Goal: Information Seeking & Learning: Find specific page/section

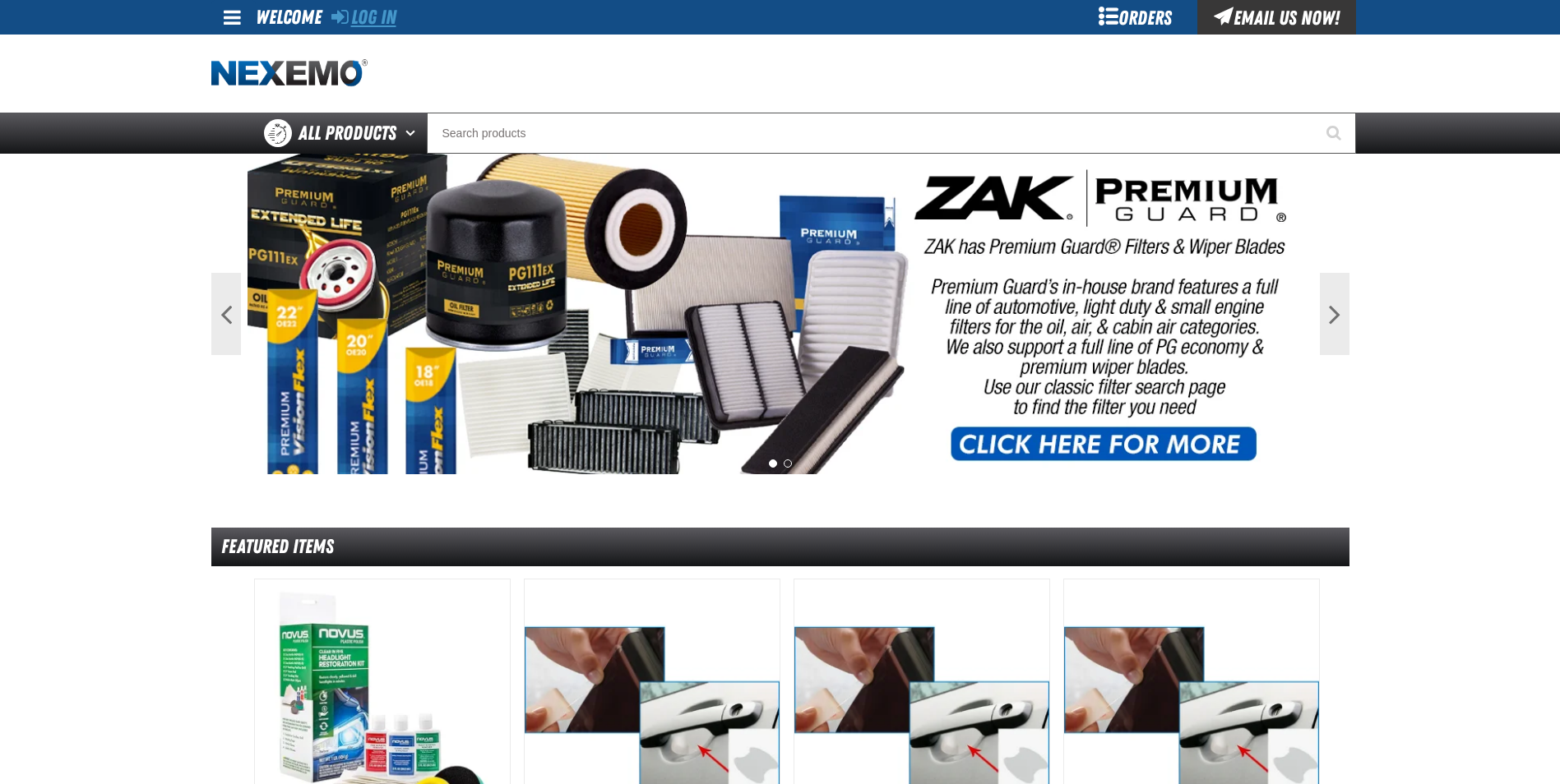
click at [379, 17] on link "Log In" at bounding box center [364, 17] width 65 height 23
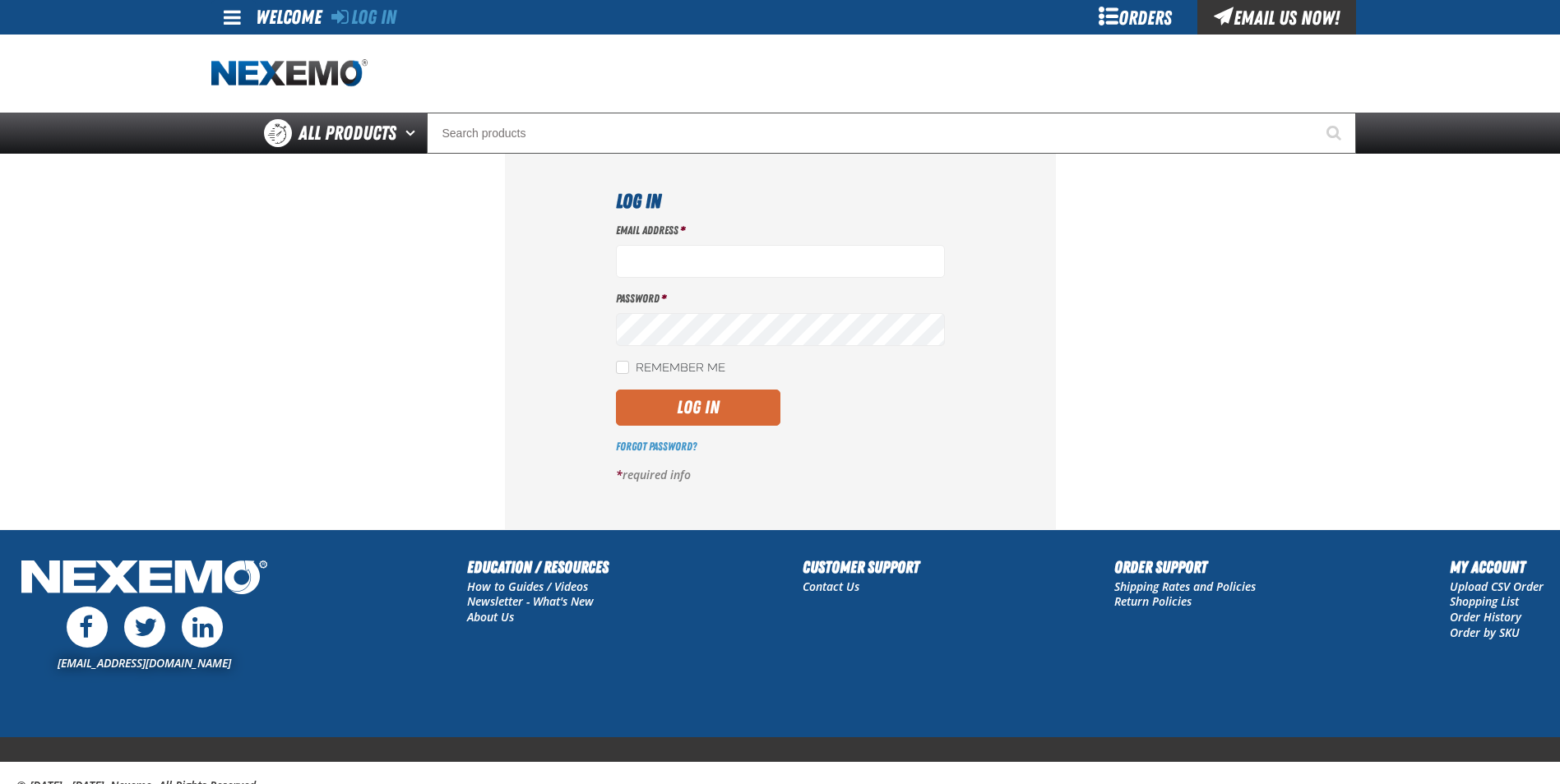
type input "dmaciel@capitolchevy.com"
click at [694, 420] on button "Log In" at bounding box center [698, 408] width 164 height 36
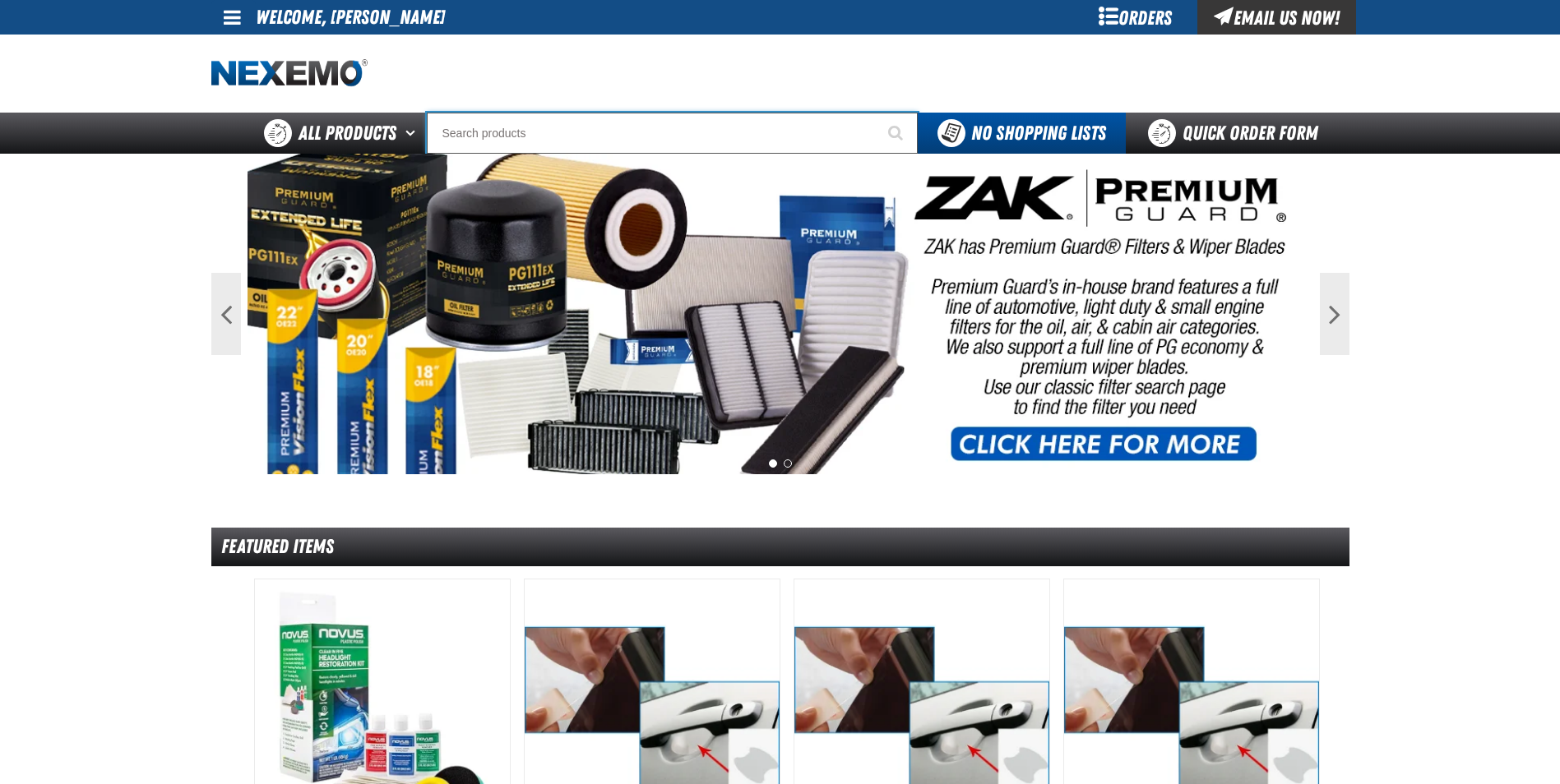
click at [517, 124] on input "Search" at bounding box center [671, 133] width 491 height 41
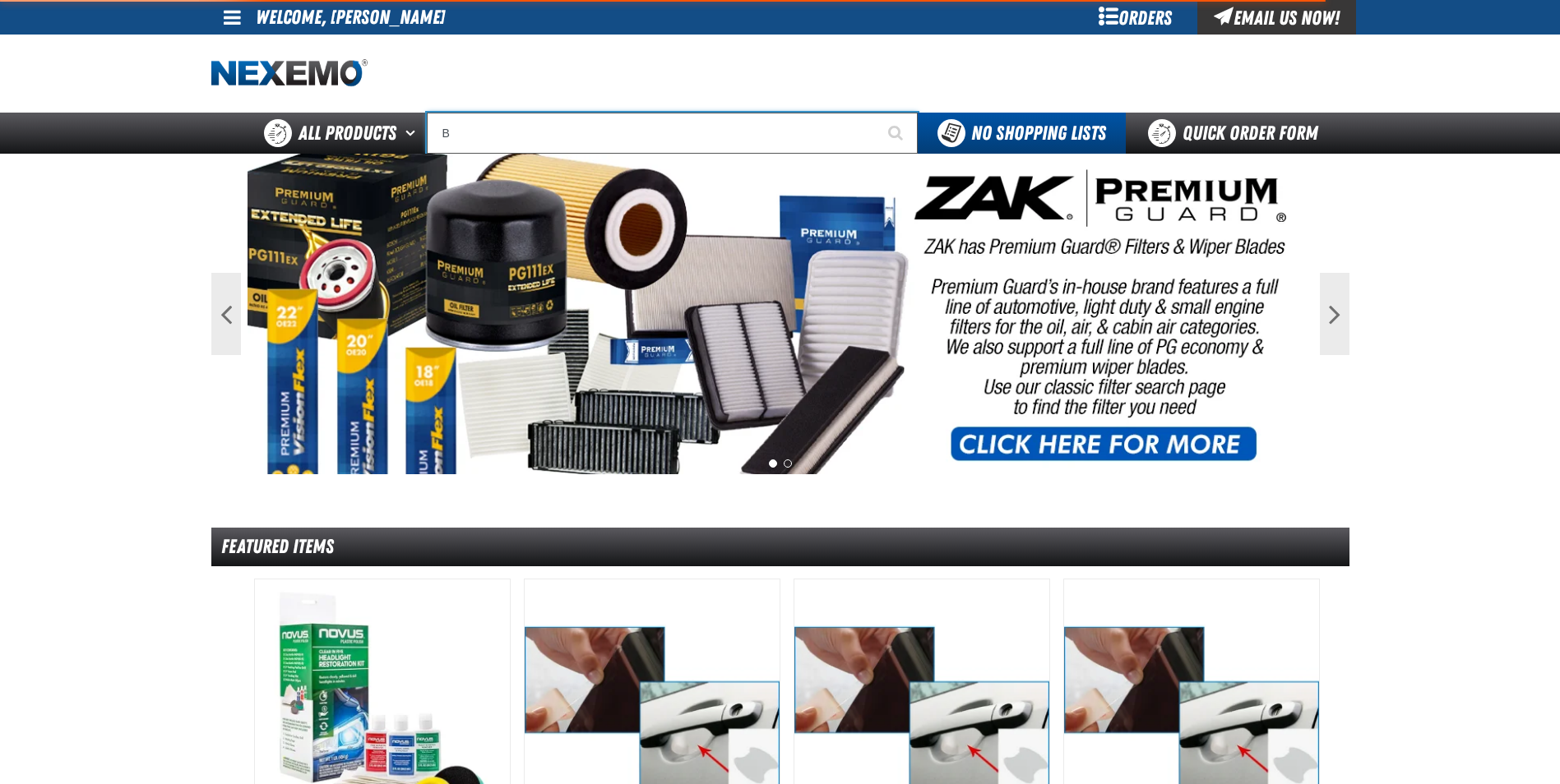
type input "BA"
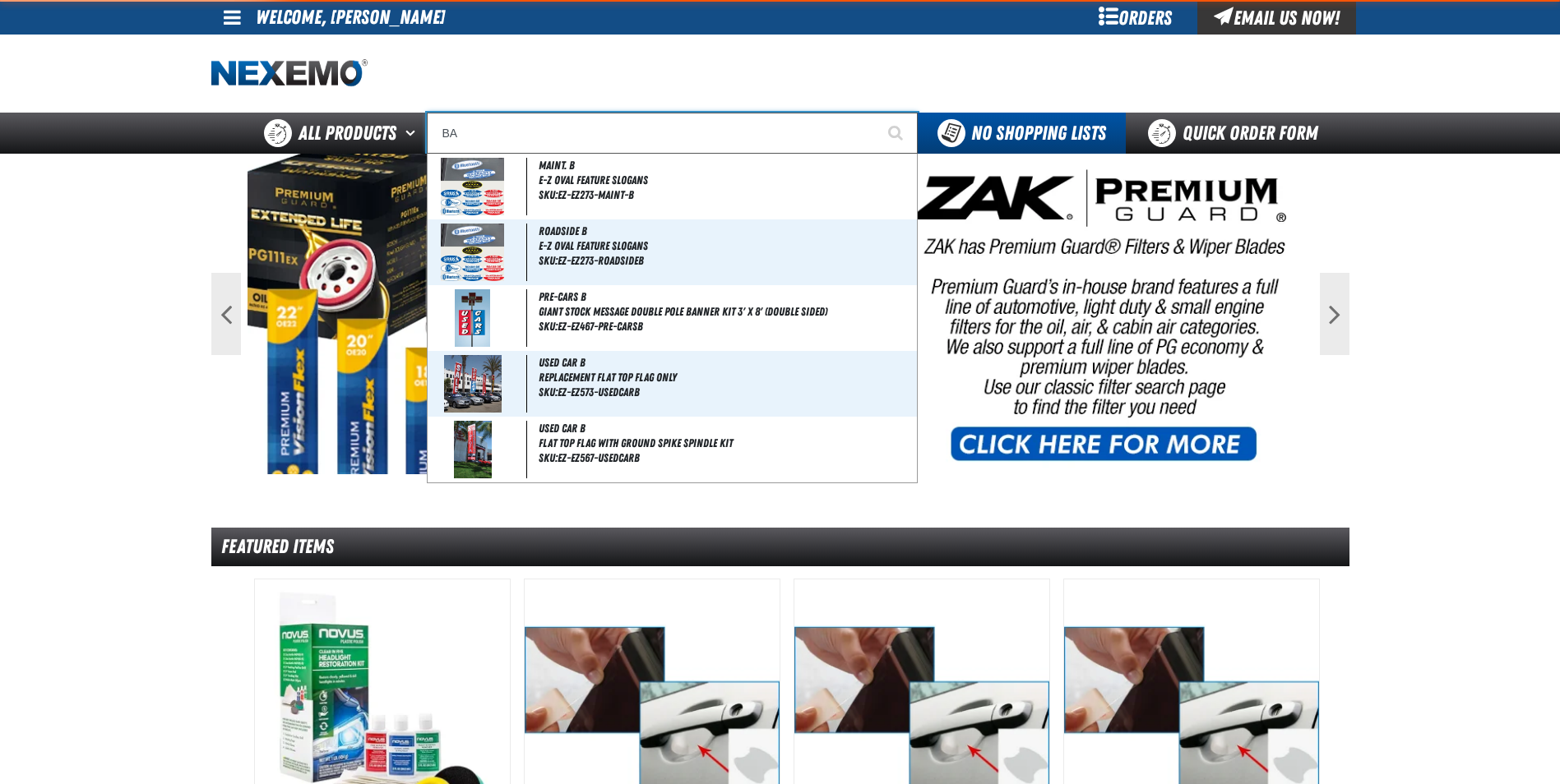
type input "BARGAIN"
type input "BAR"
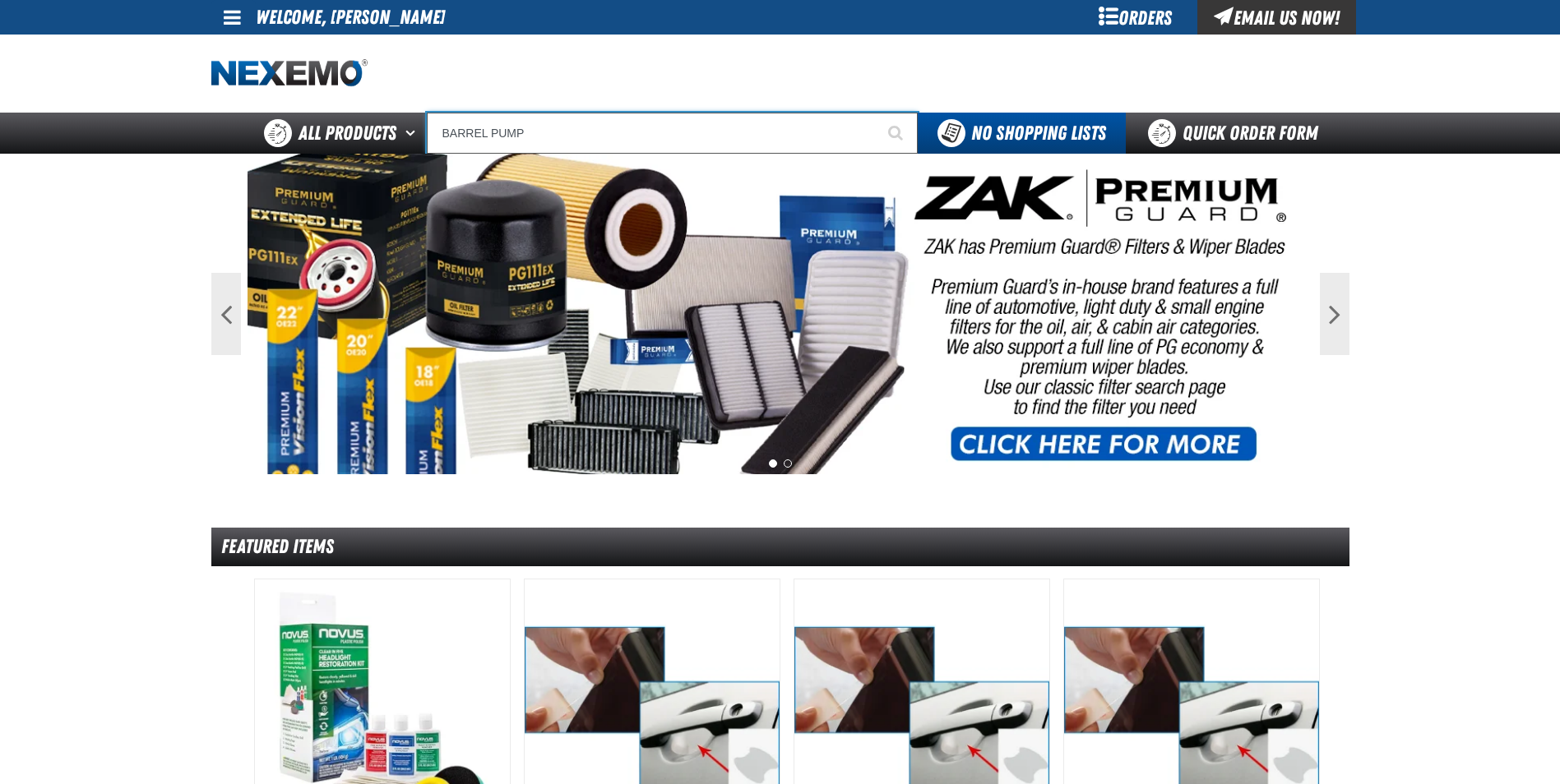
type input "BARREL PUMP"
click at [876, 113] on button "Start Searching" at bounding box center [896, 133] width 41 height 41
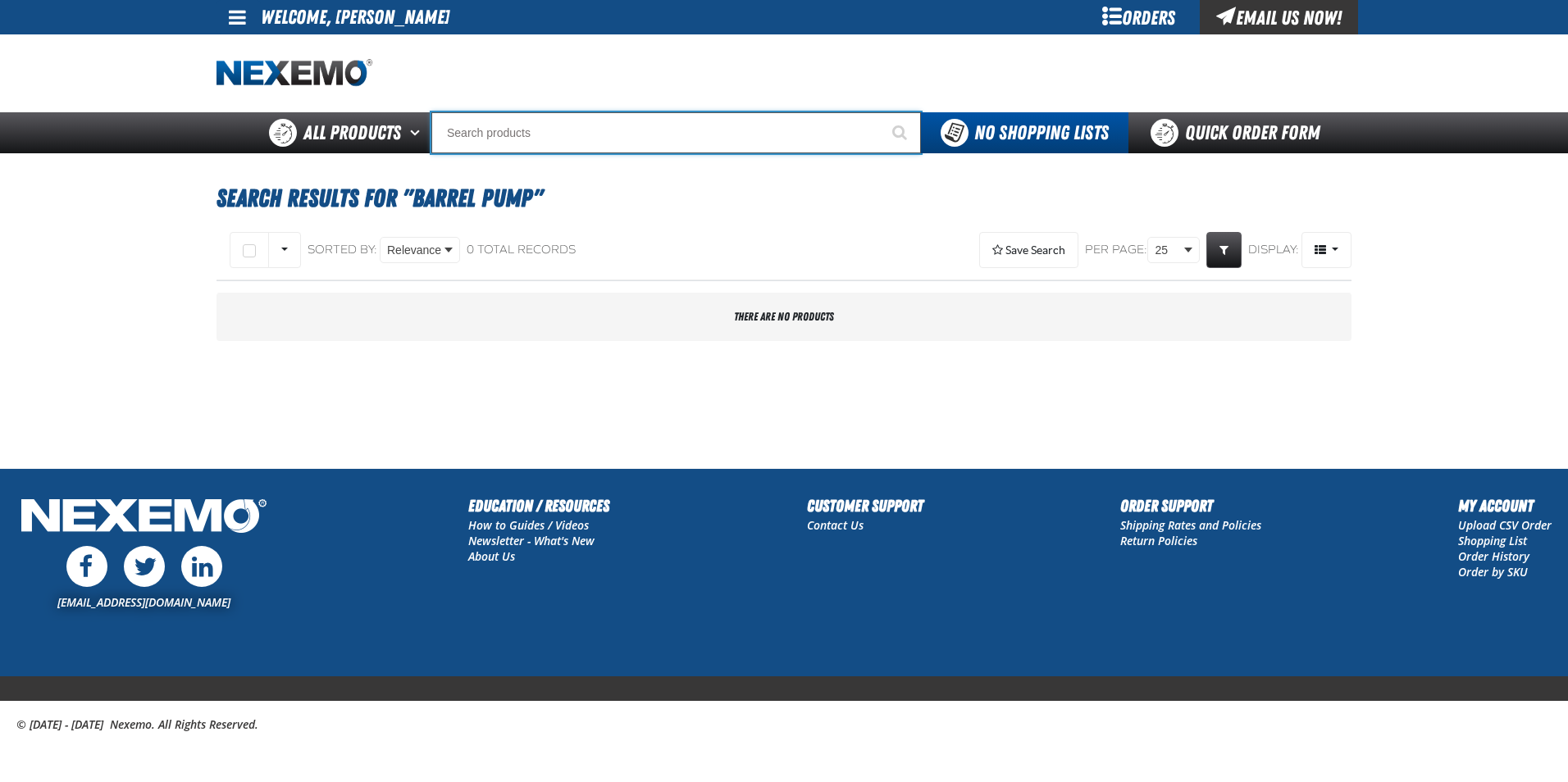
drag, startPoint x: 551, startPoint y: 136, endPoint x: 503, endPoint y: 137, distance: 48.0
click at [510, 136] on input "Search" at bounding box center [676, 133] width 490 height 41
type input "P"
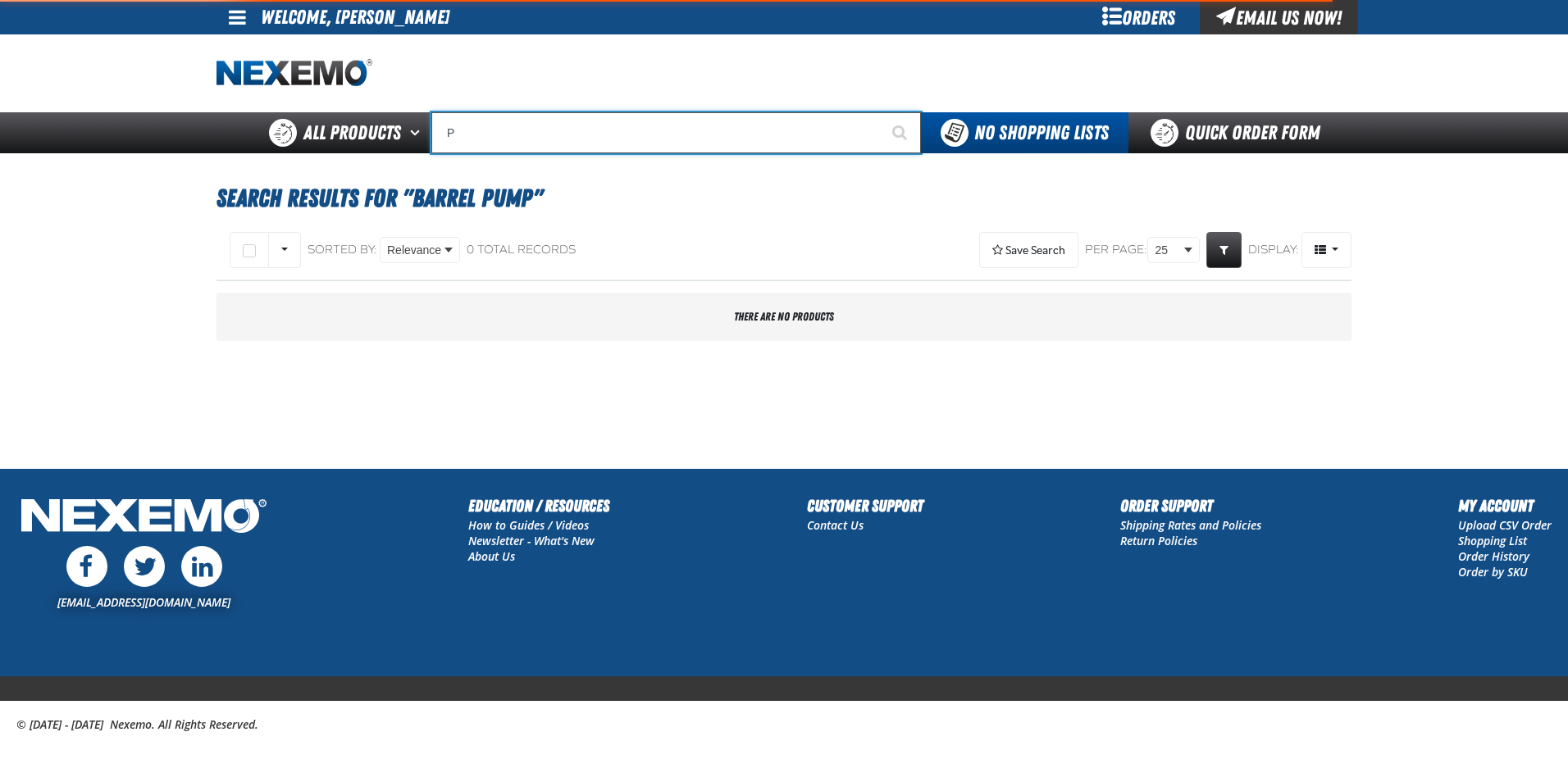
type input "Perfect P Series 0.25-ounce Lead Wheel Weight"
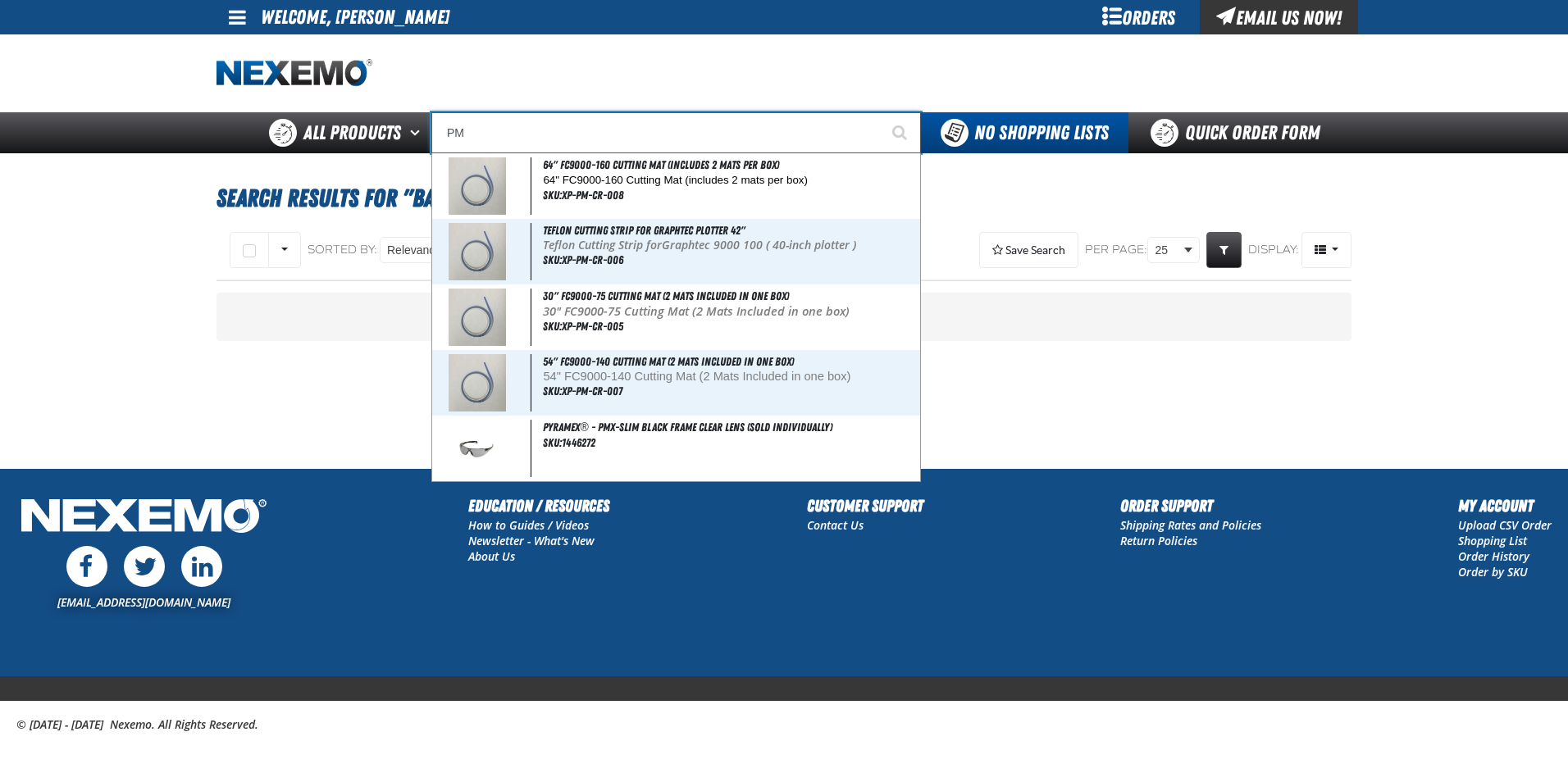
type input "P"
type input "Perfect P Series 0.25-ounce Lead Wheel Weight"
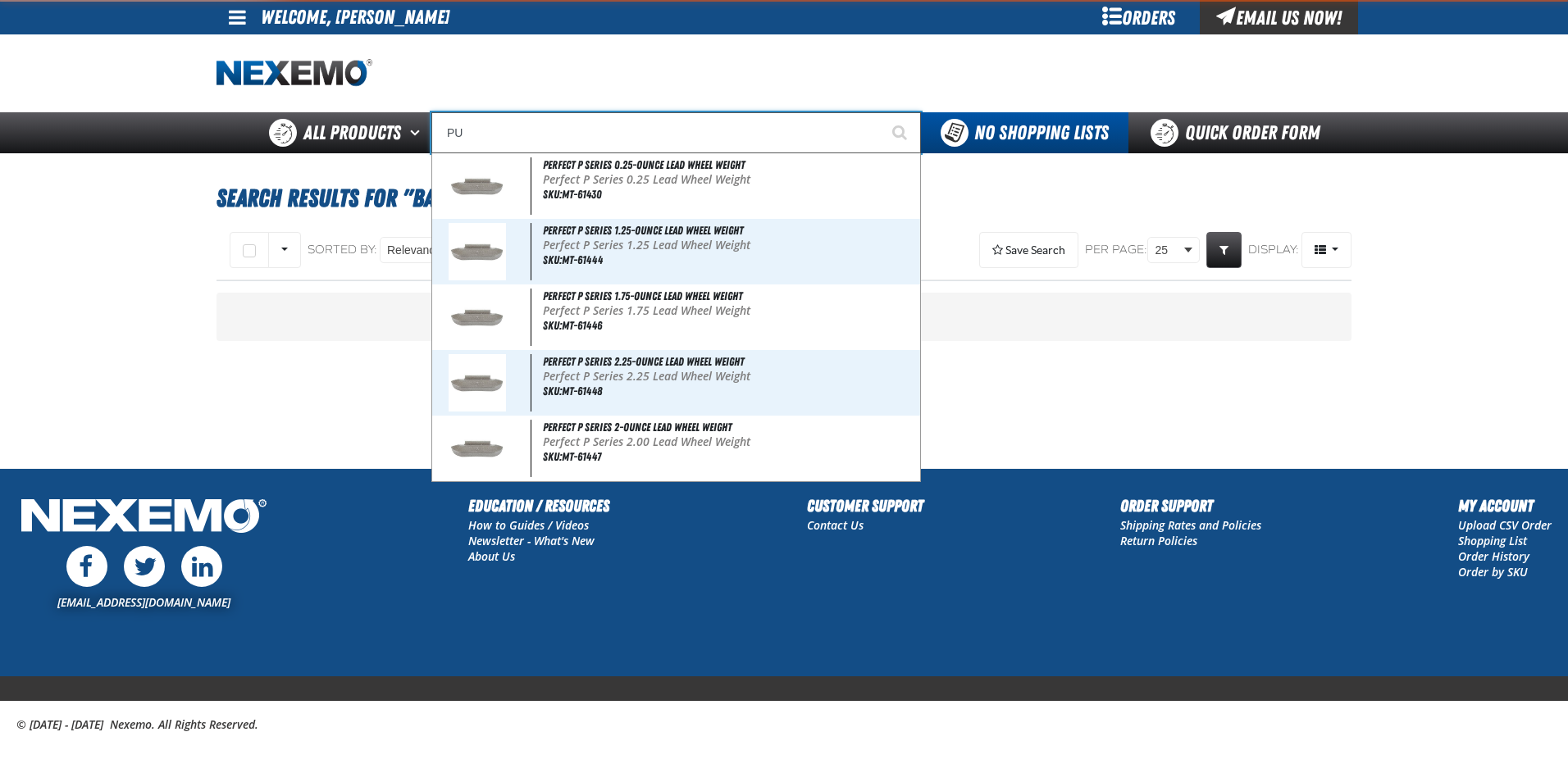
type input "PUM"
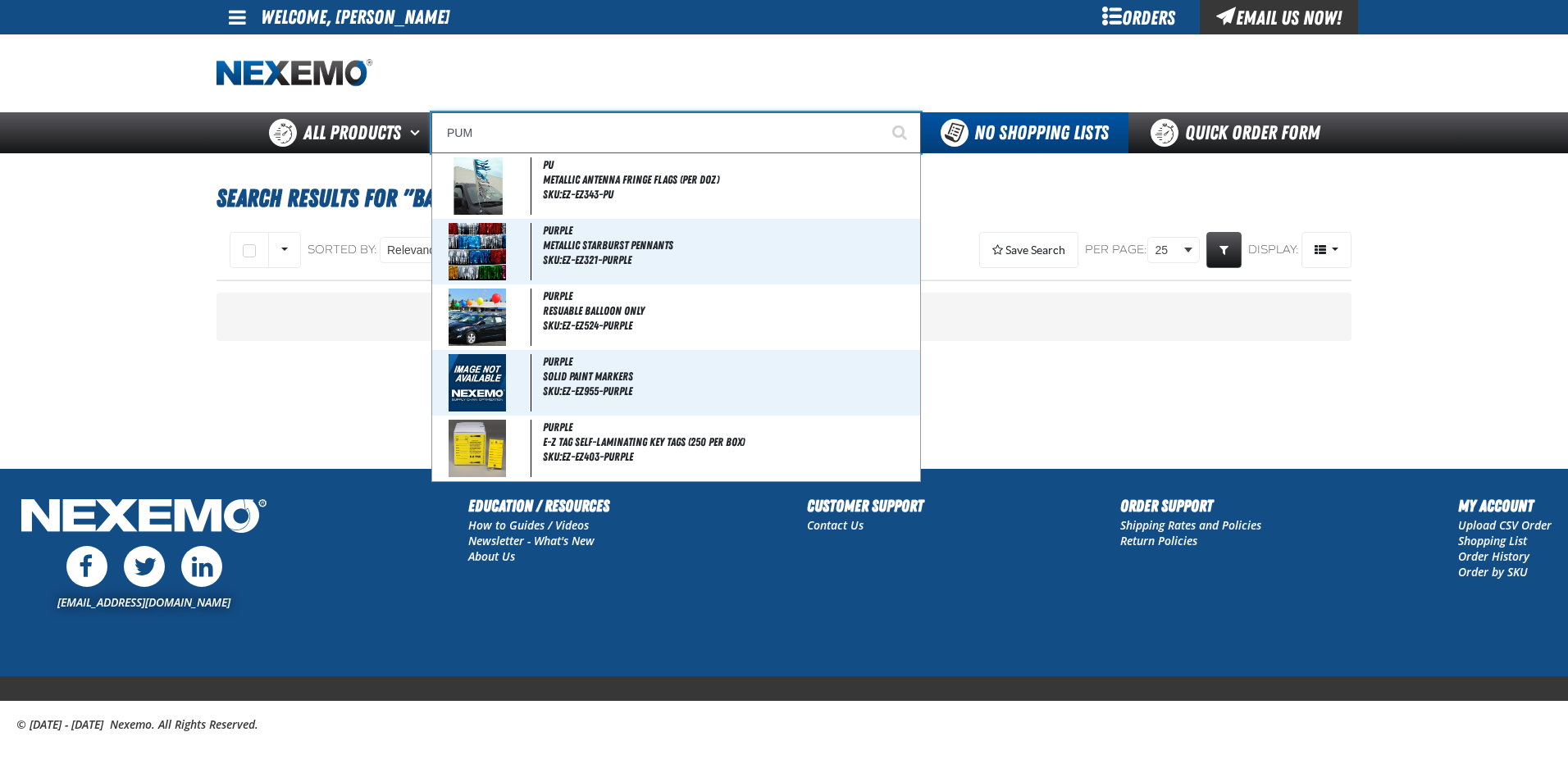
type input "PUMp Dispenser for XPEL Installation Gel"
type input "PUMP"
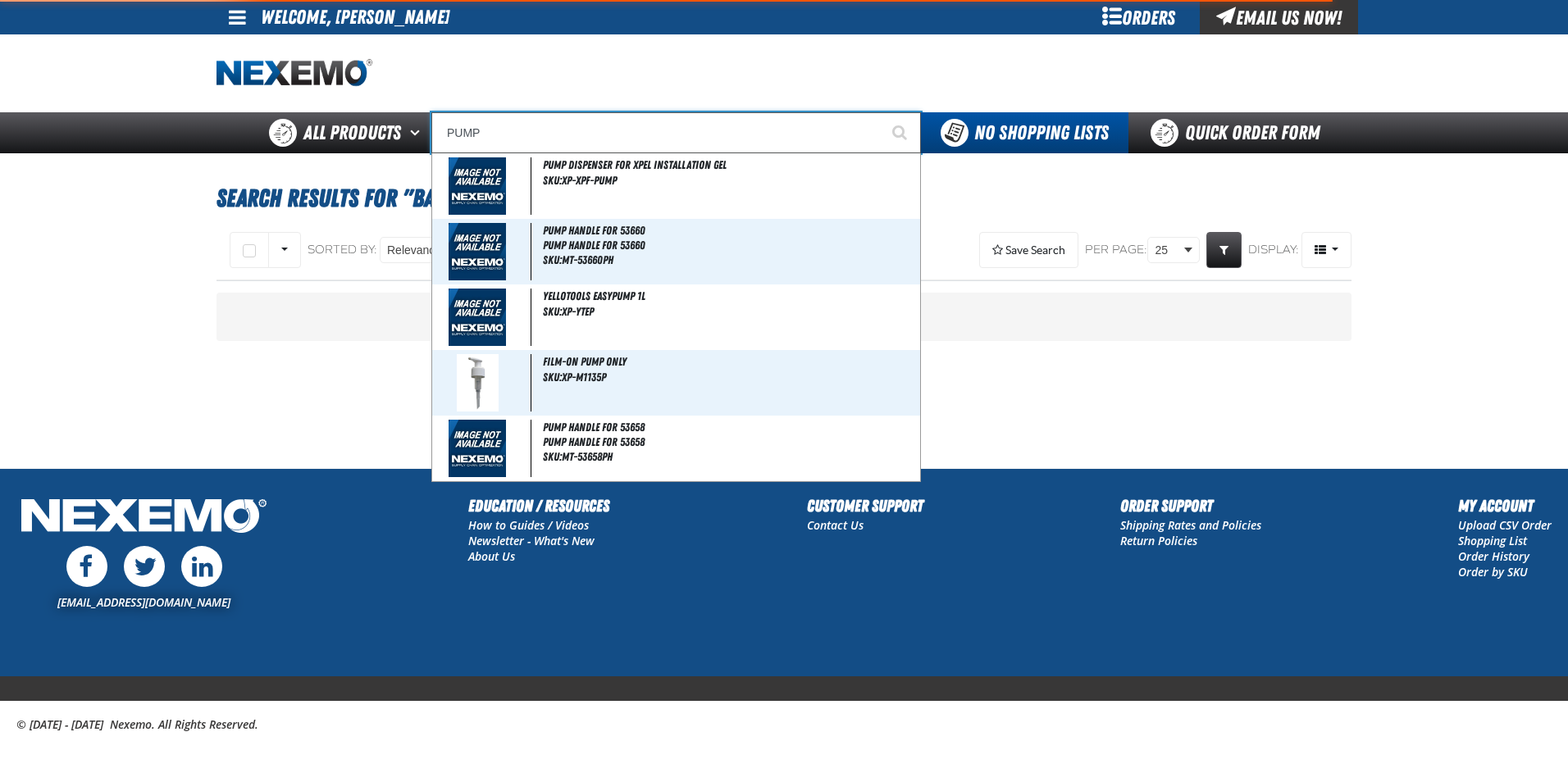
type input "PUMP Dispenser for XPEL Installation Gel"
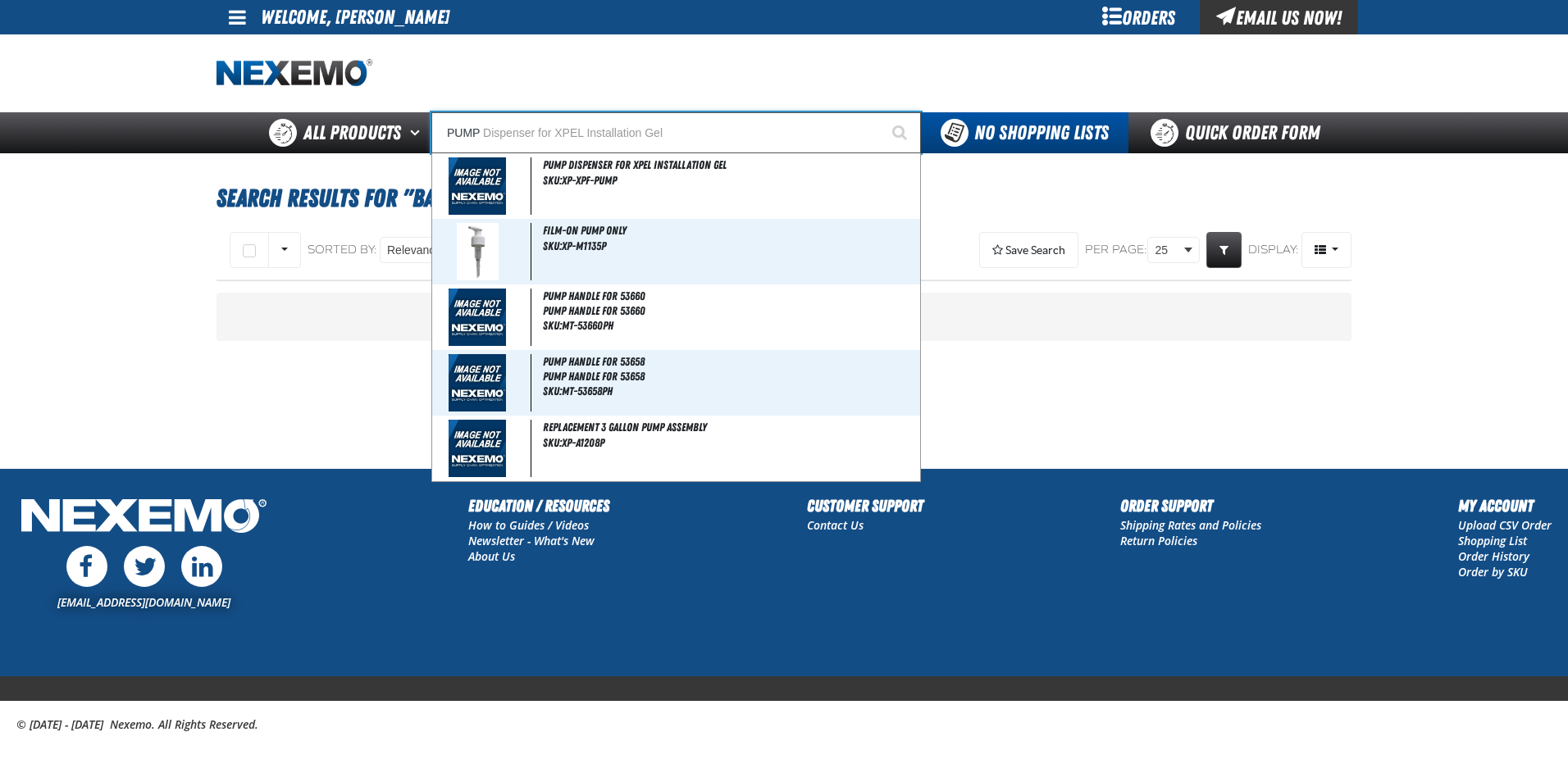
type input "PUMP"
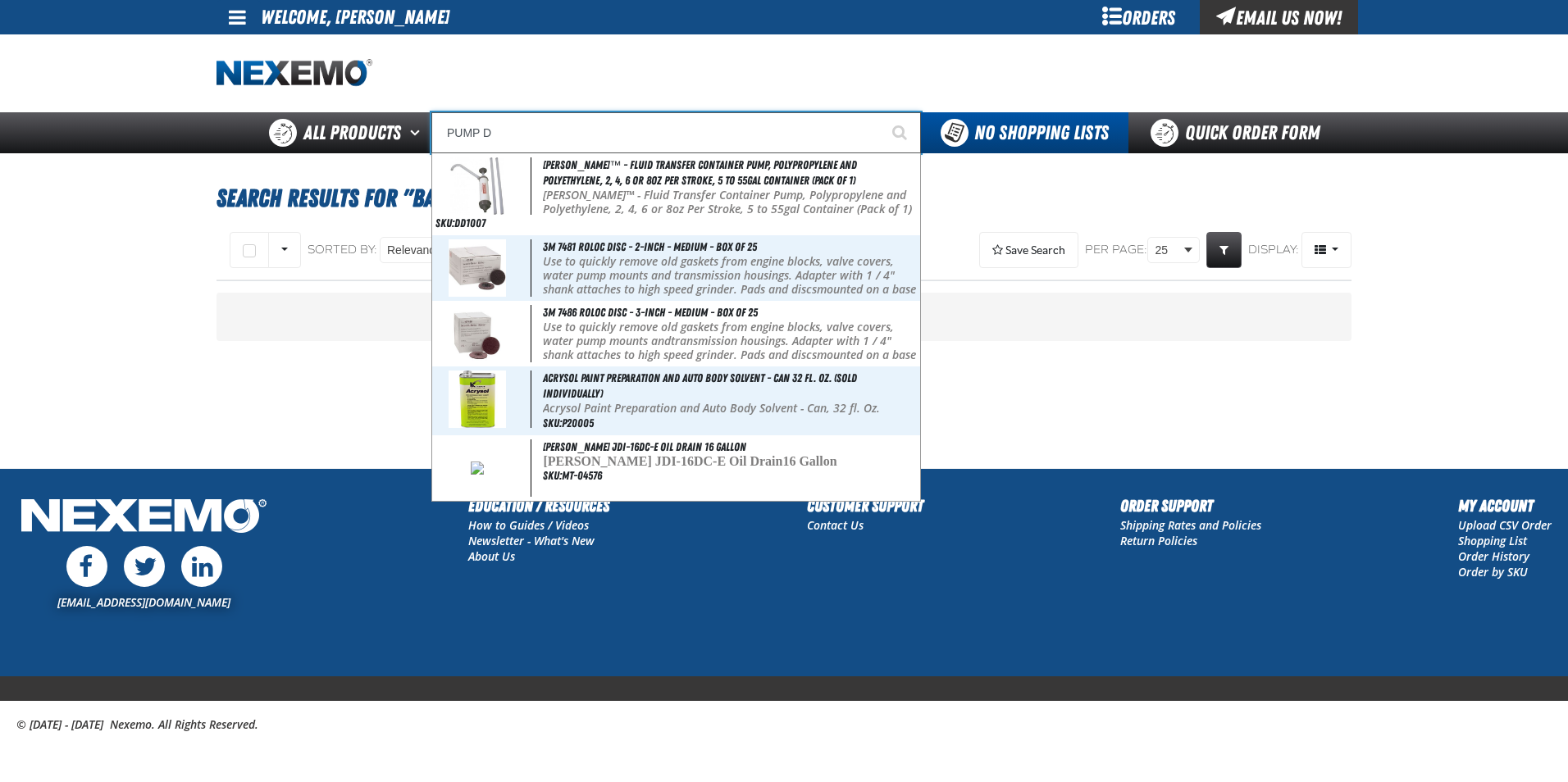
type input "PUMP DI"
type input "PUMP DIspenser for XPEL Installation Gel"
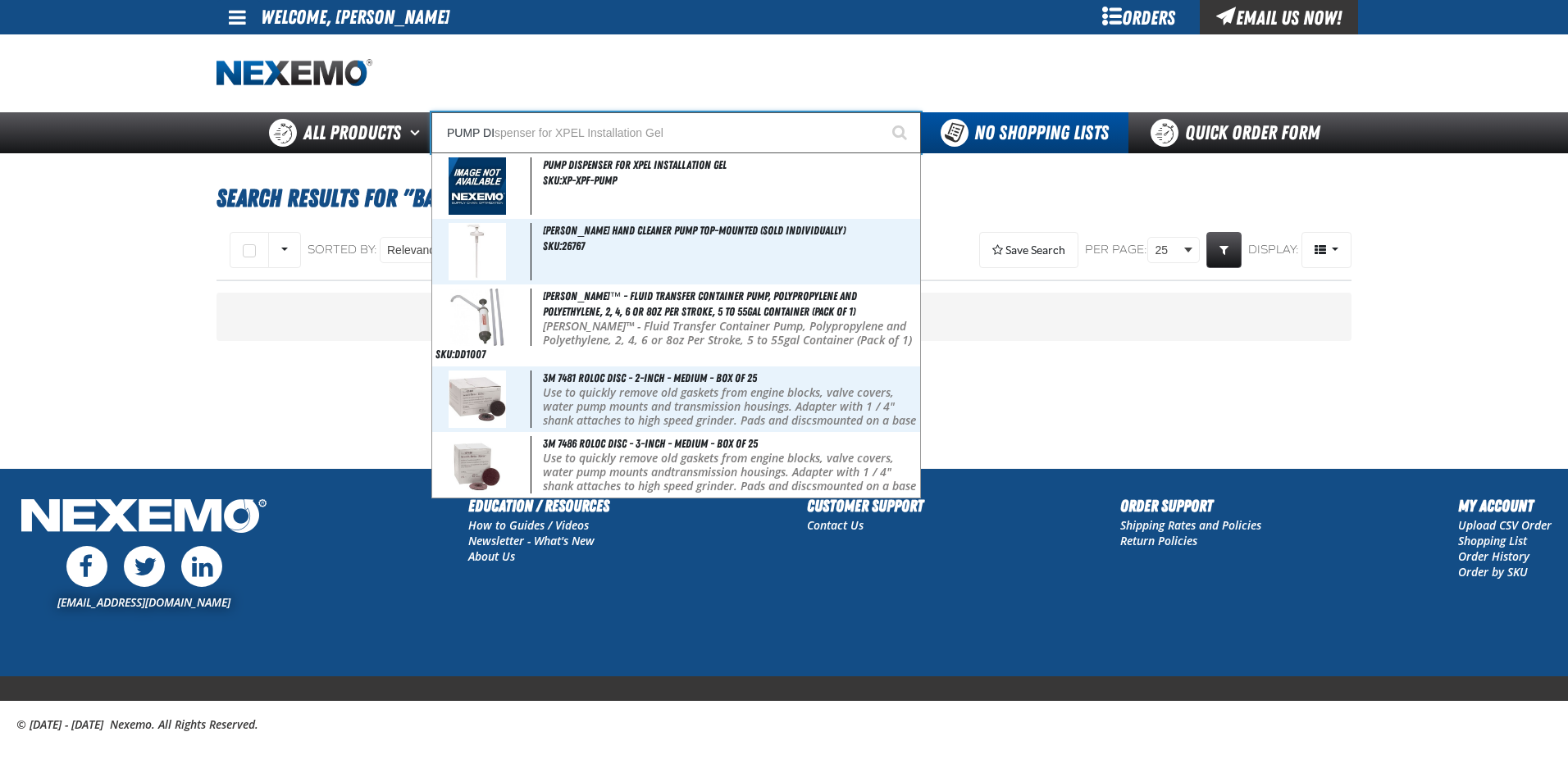
type input "PUMP DIS"
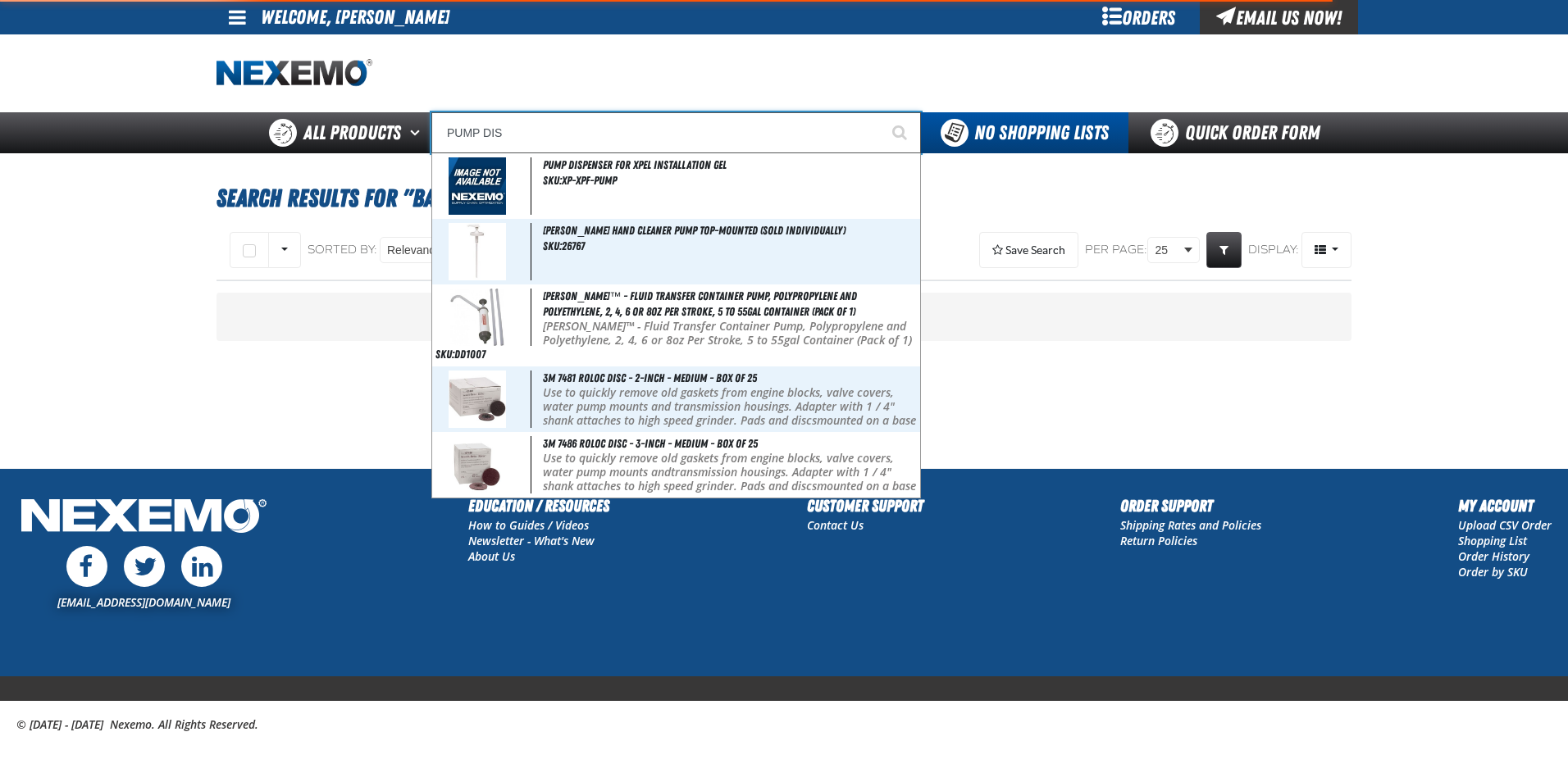
type input "PUMP DISpenser for XPEL Installation Gel"
type input "PUMP DISP"
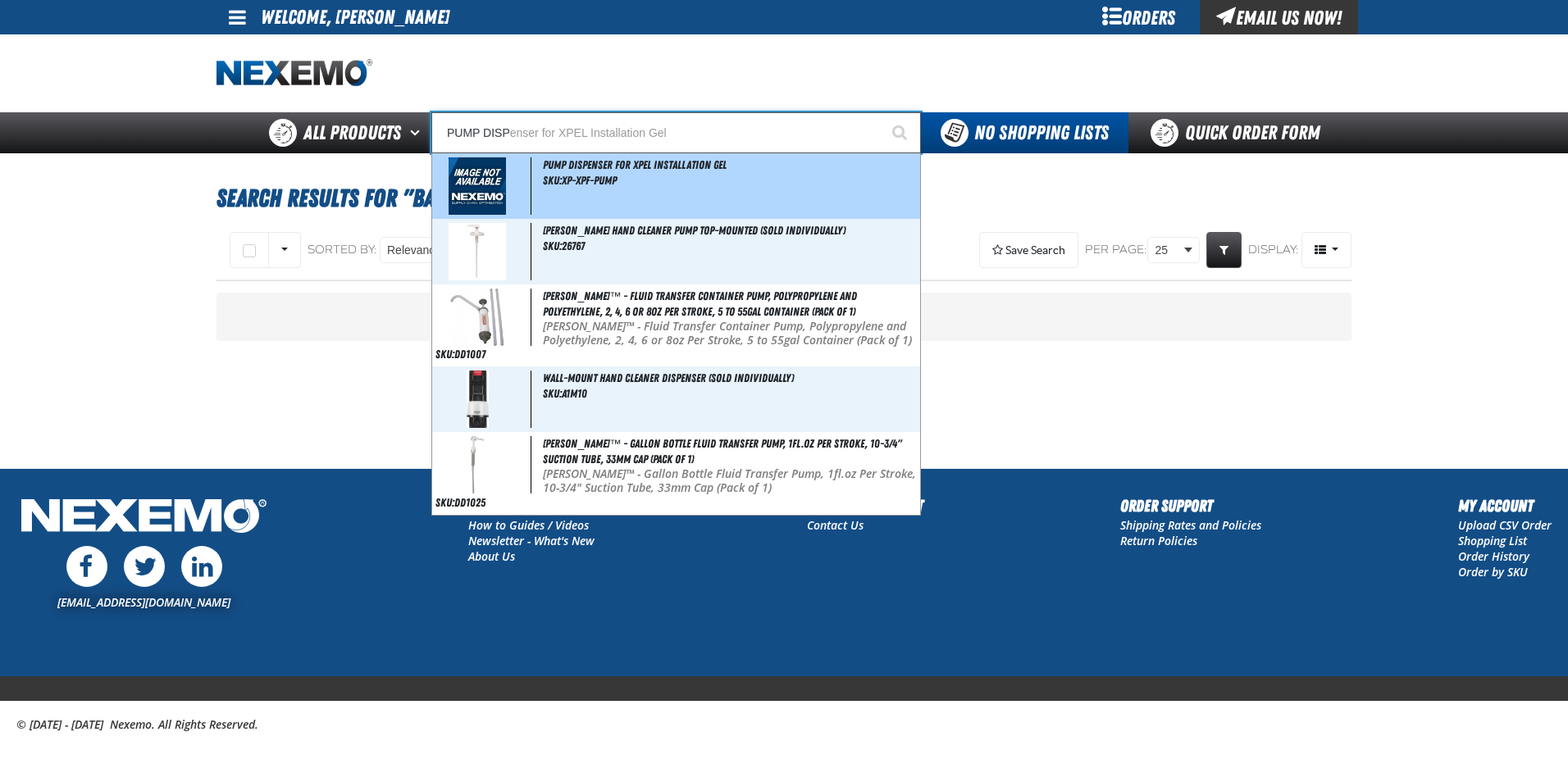
type input "PUMP DISPenser for XPEL Installation Gel"
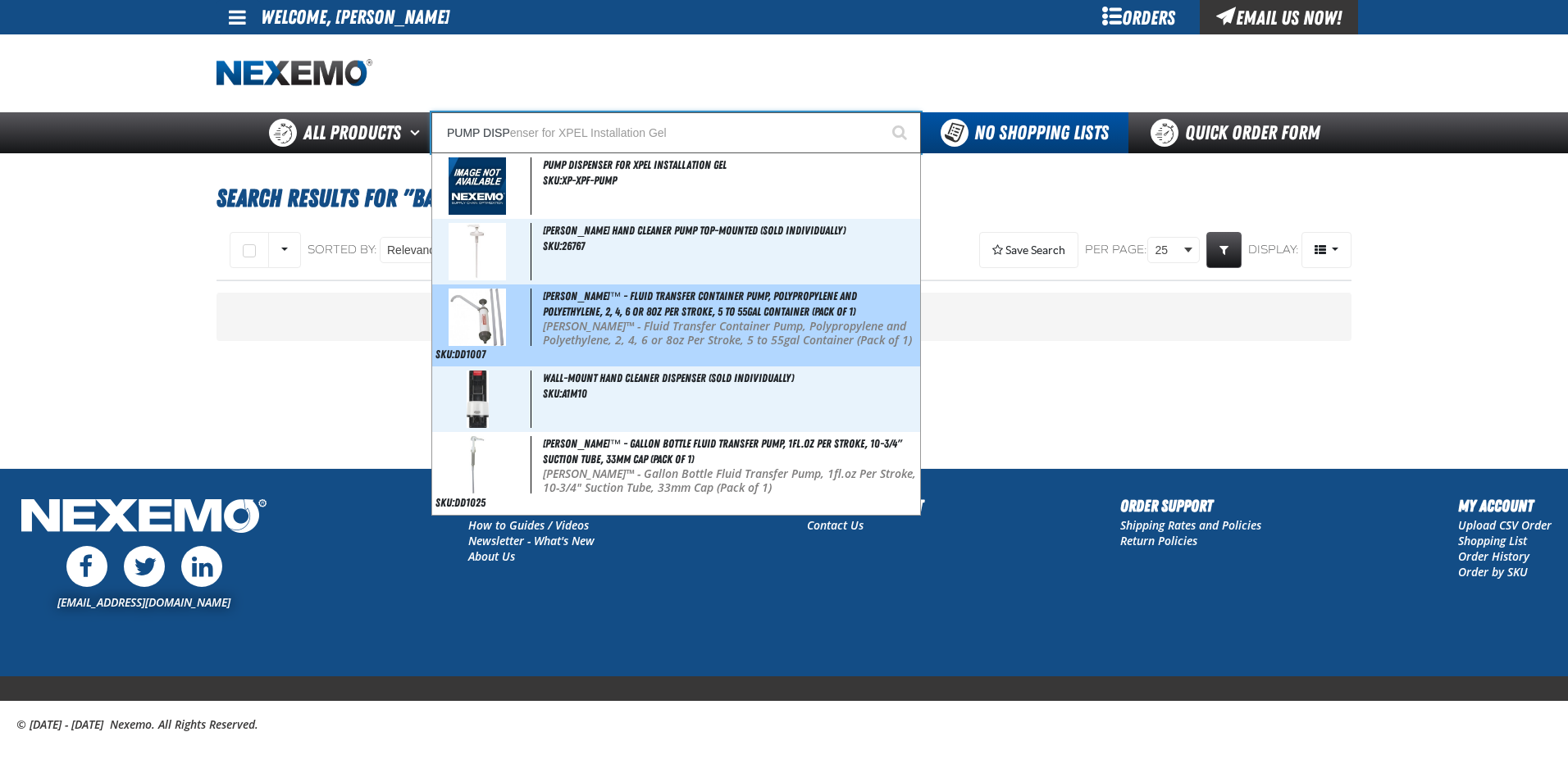
click at [681, 303] on div "Drummond™ - Fluid Transfer Container Pump, Polypropylene and Polyethylene, 2, 4…" at bounding box center [675, 326] width 488 height 82
type input "Drummond™ - Fluid Transfer Container Pump, Polypropylene and Polyethylene, 2, 4…"
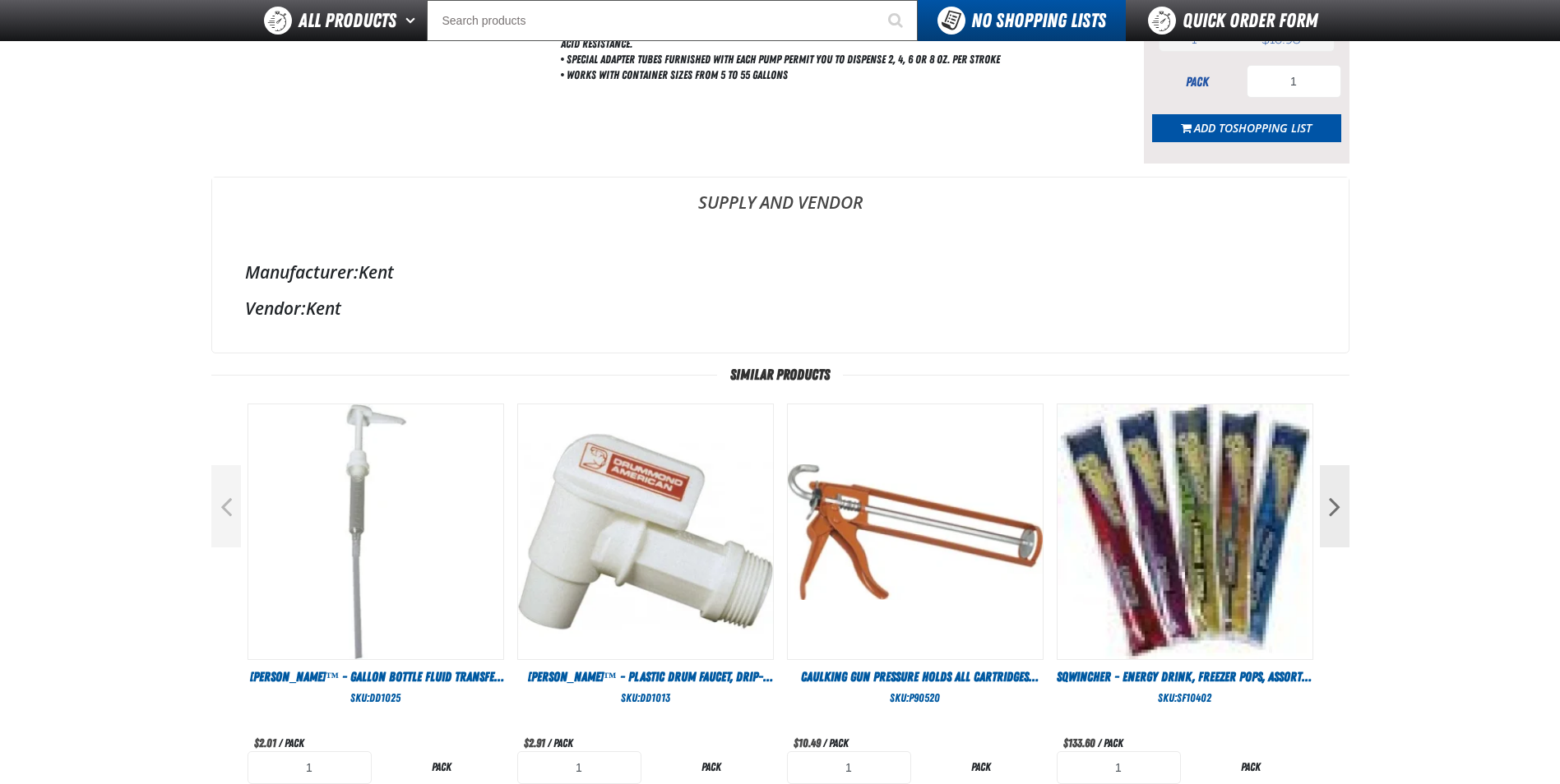
scroll to position [328, 0]
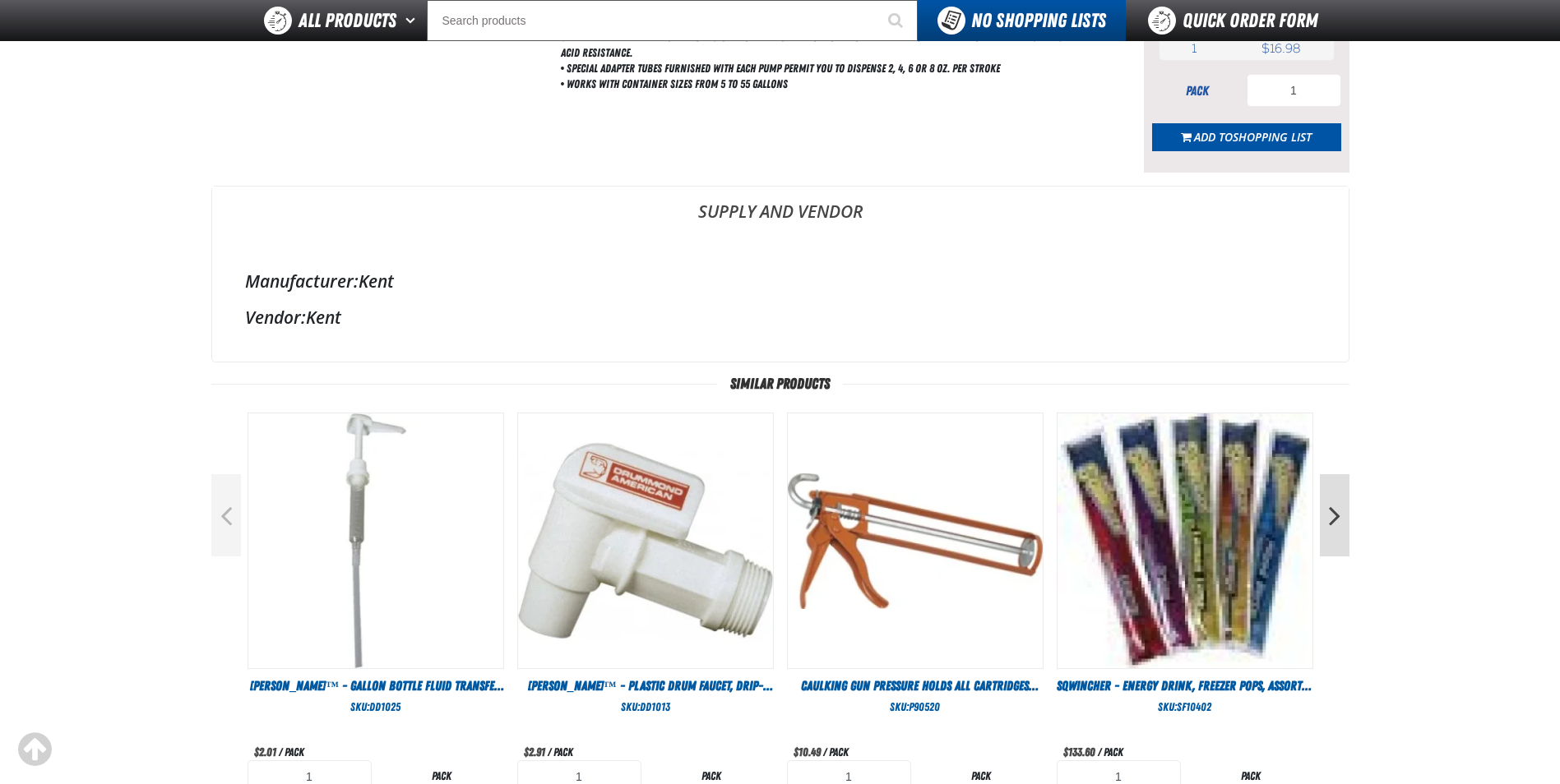
click at [1339, 526] on button "Next" at bounding box center [1334, 515] width 29 height 83
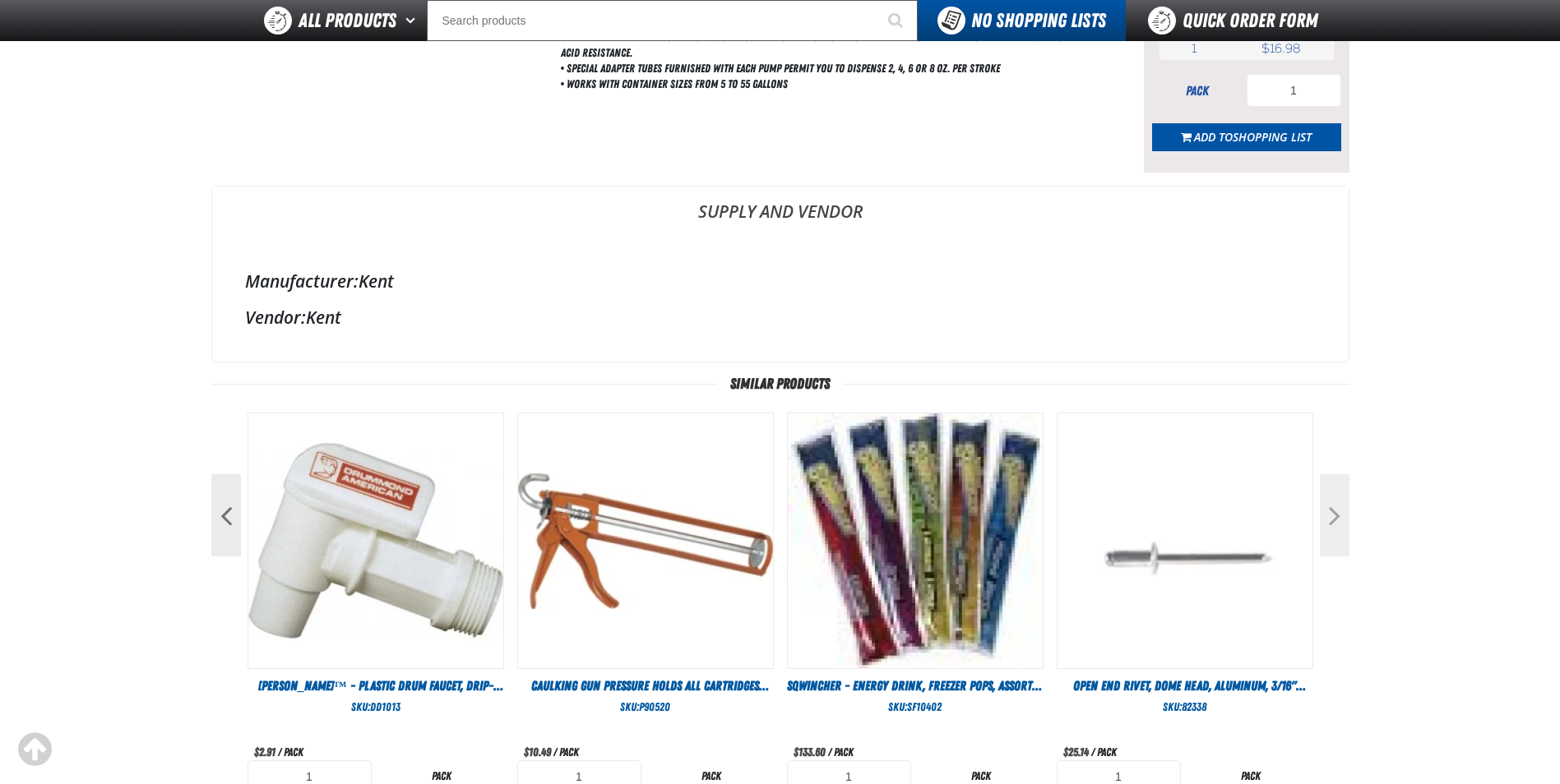
click at [1340, 526] on button "Next" at bounding box center [1334, 515] width 29 height 83
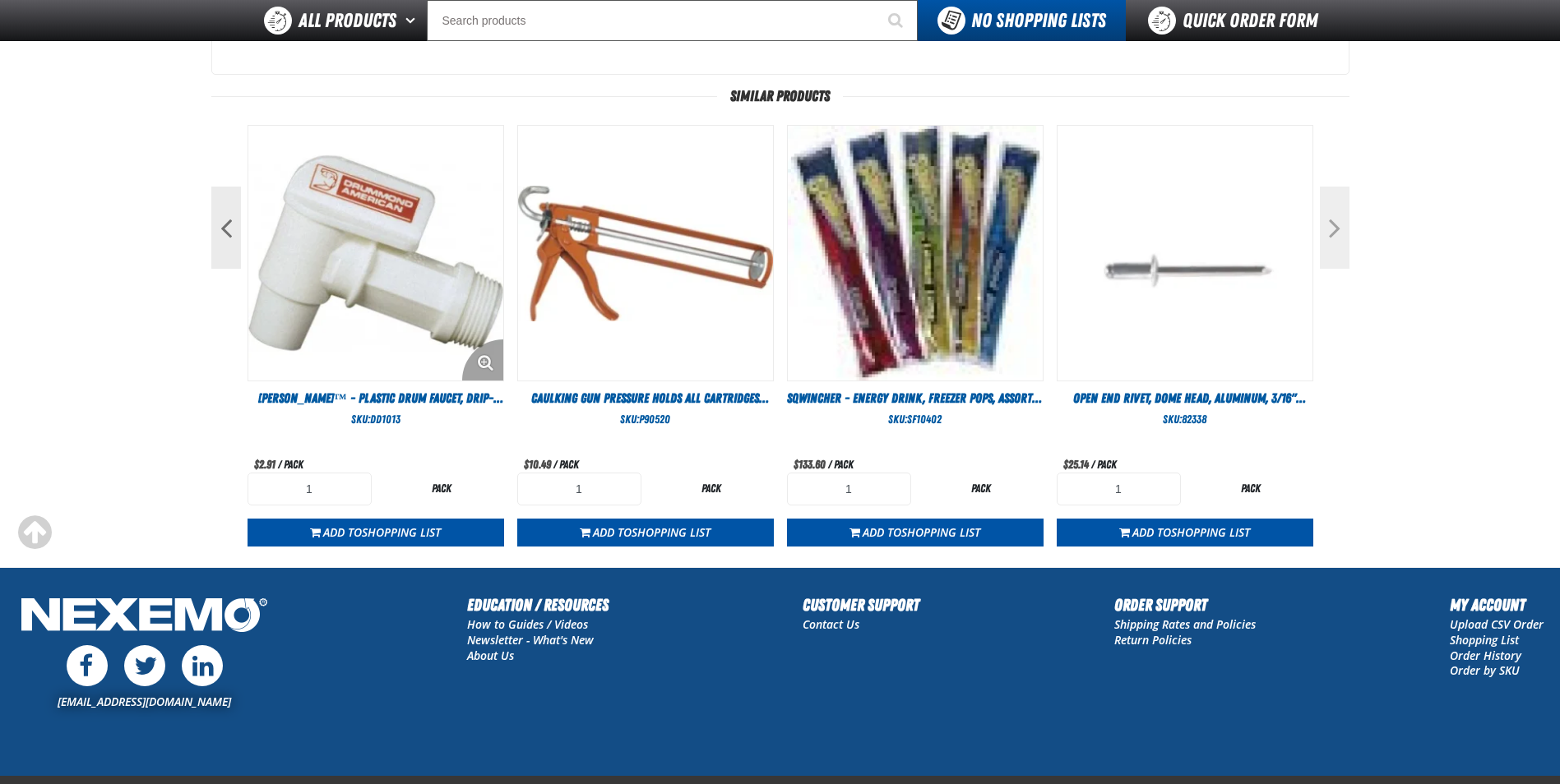
scroll to position [575, 0]
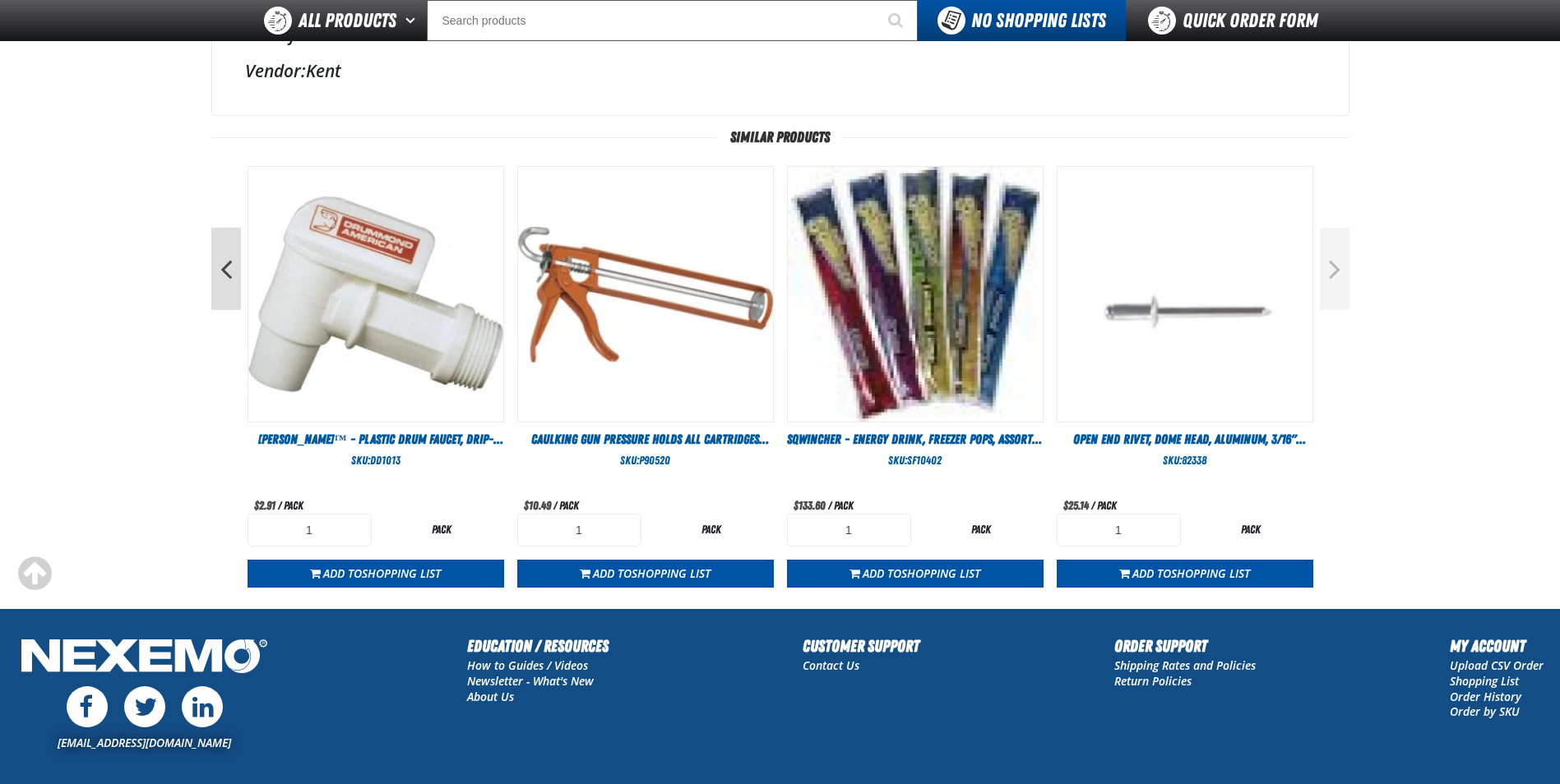
click at [230, 279] on button "Previous" at bounding box center [226, 269] width 29 height 83
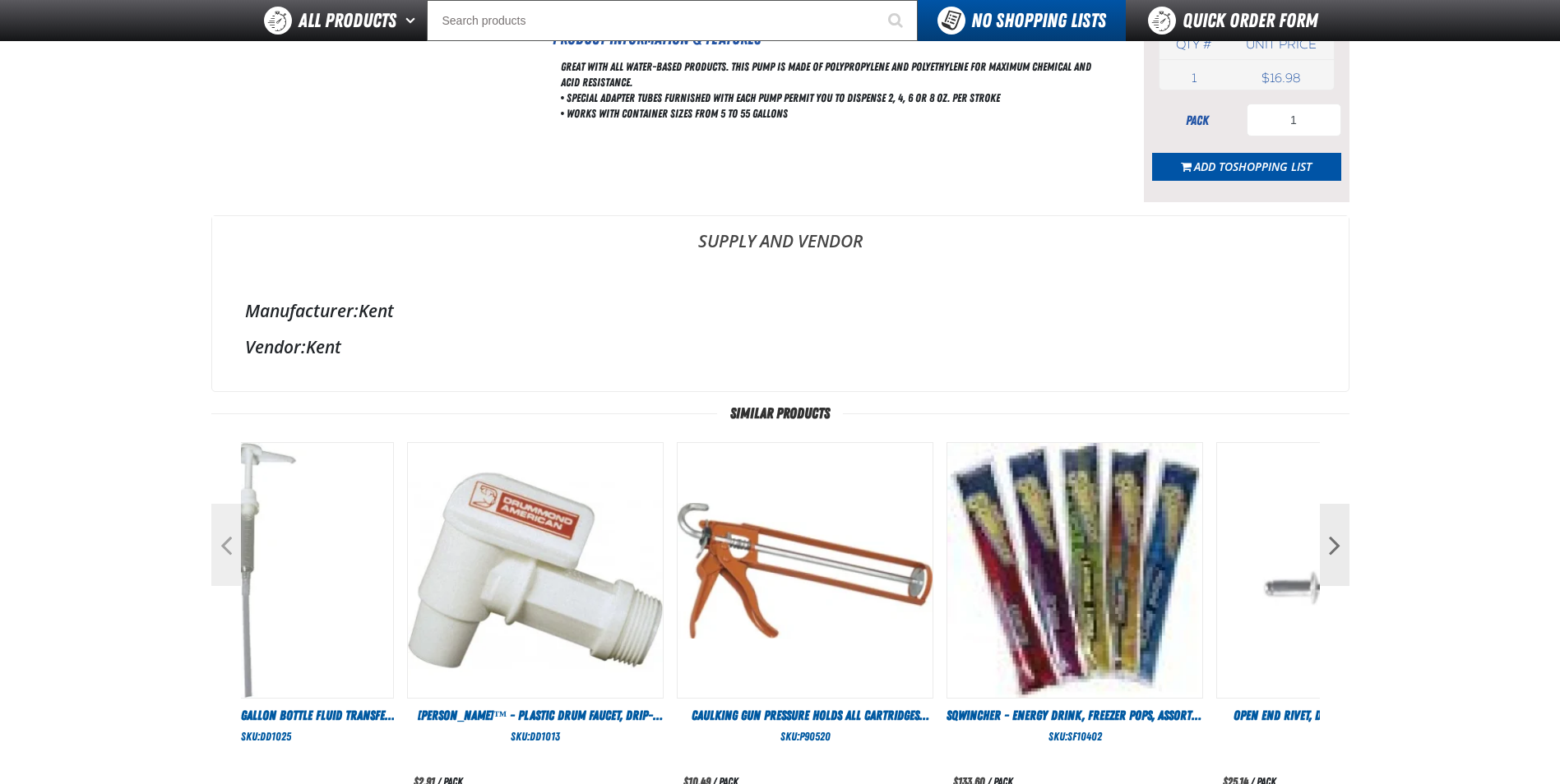
scroll to position [0, 0]
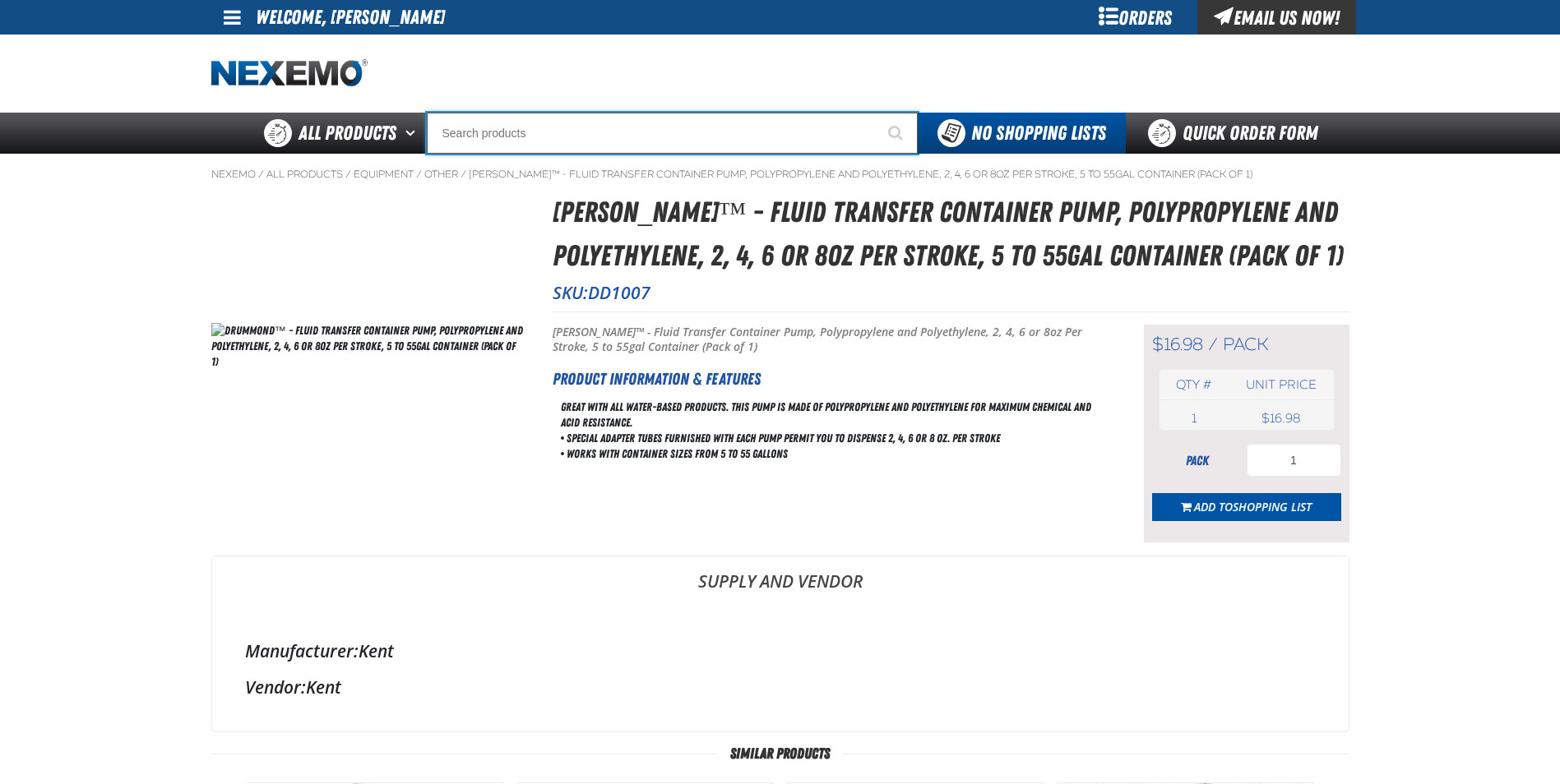
click at [476, 137] on input "Search" at bounding box center [671, 133] width 491 height 41
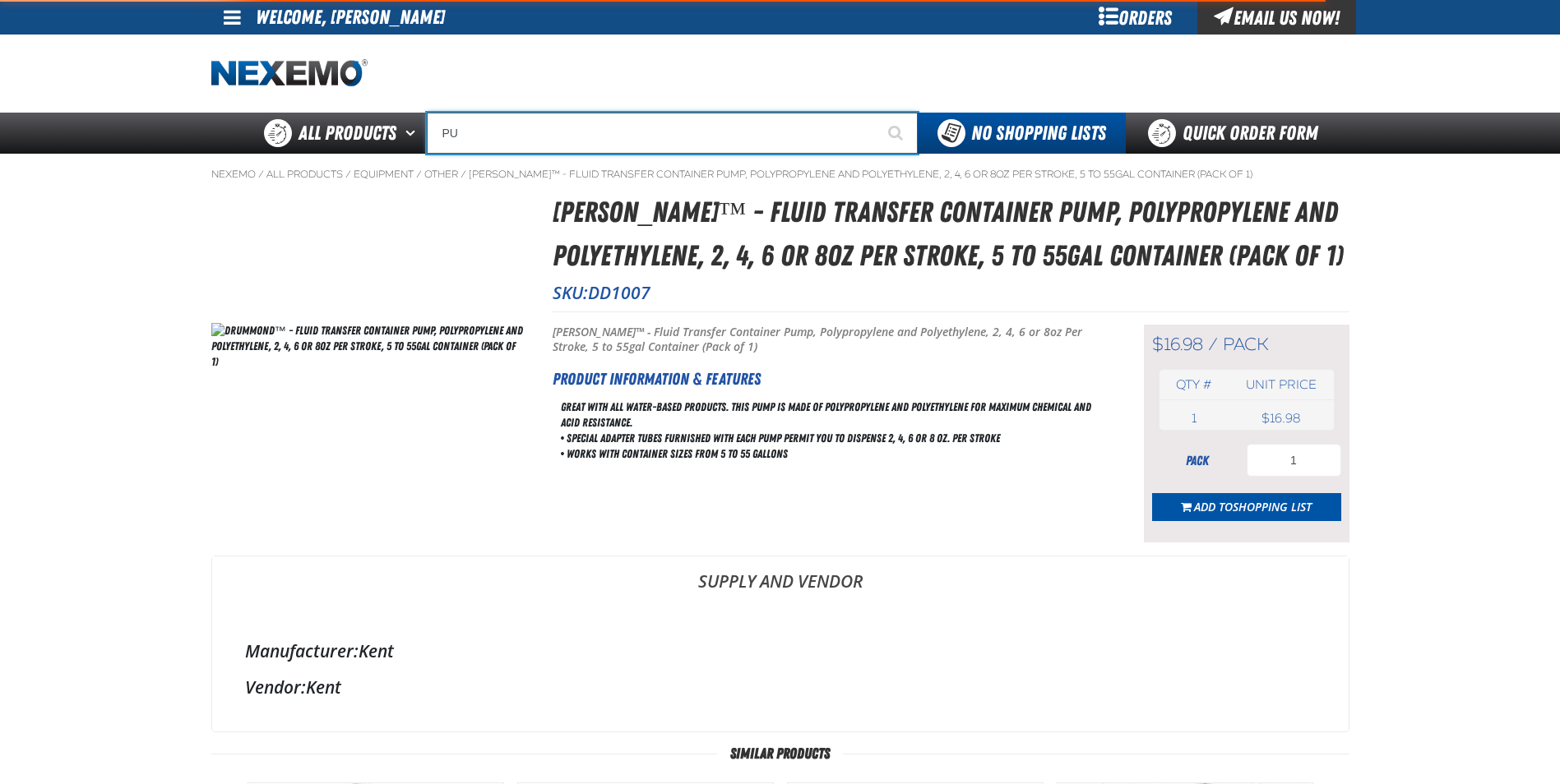
type input "PUM"
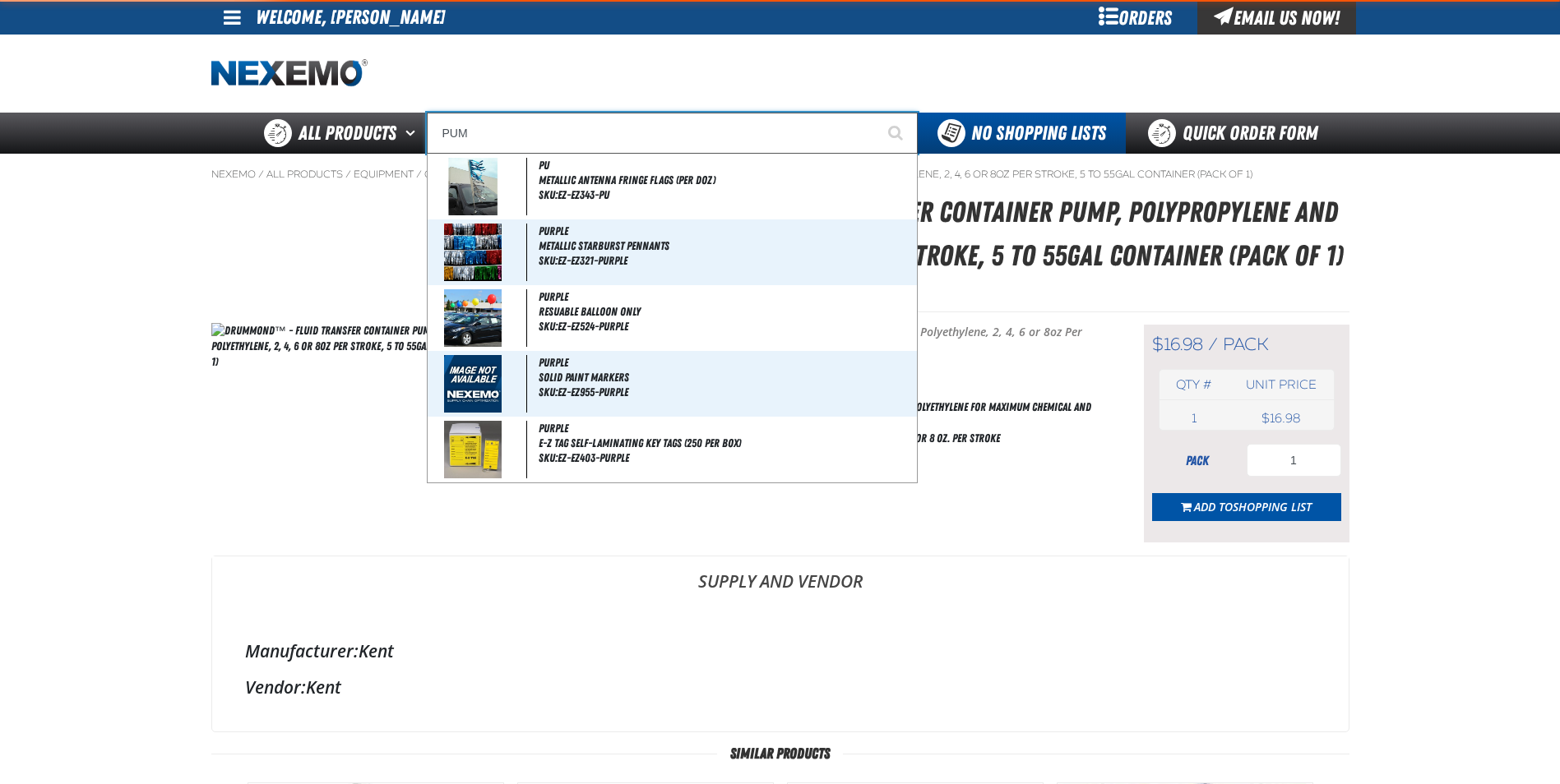
type input "PUMp Dispenser for XPEL Installation Gel"
type input "PUMP"
type input "PUMP Dispenser for XPEL Installation Gel"
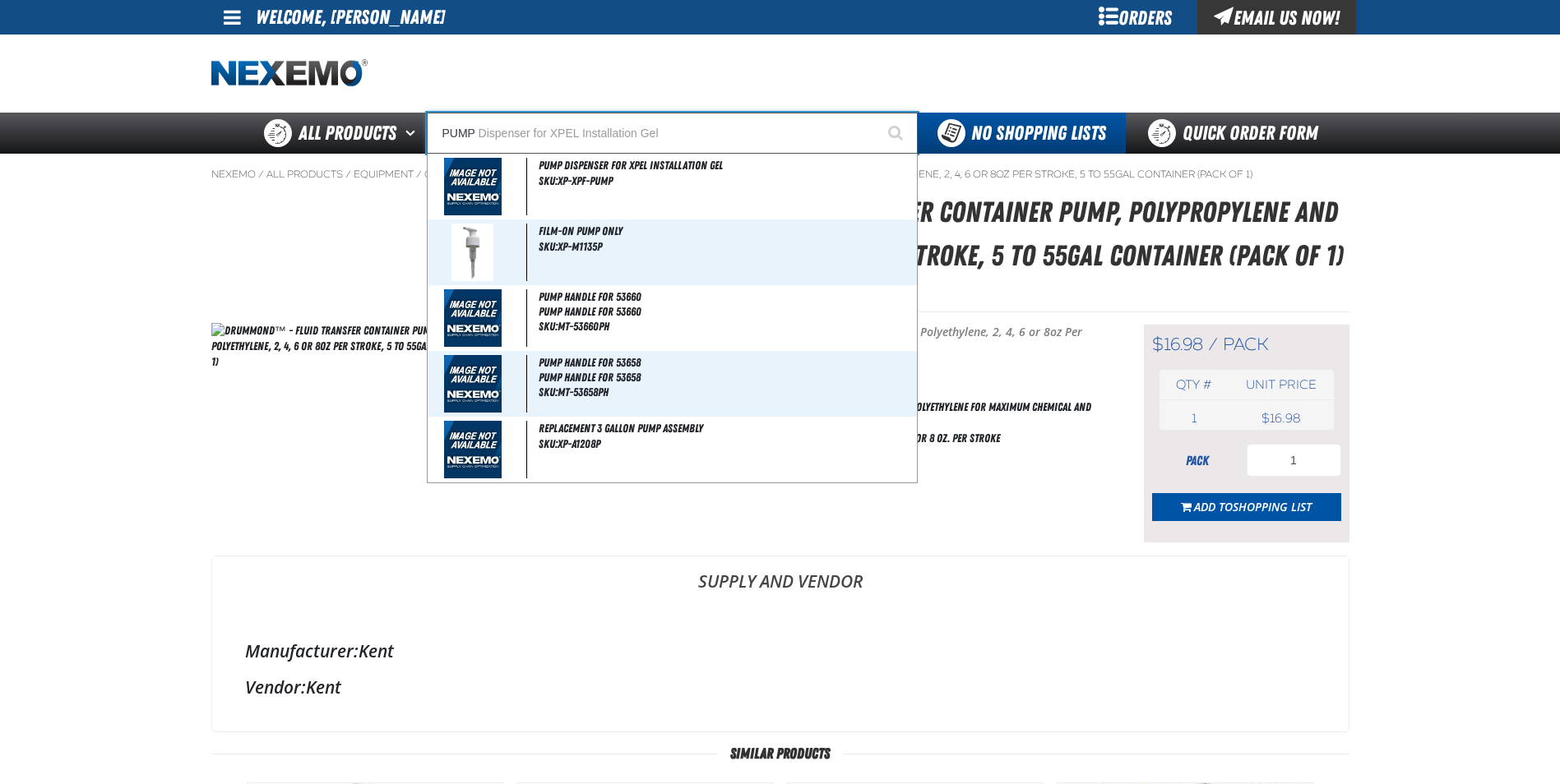
type input "PUMP"
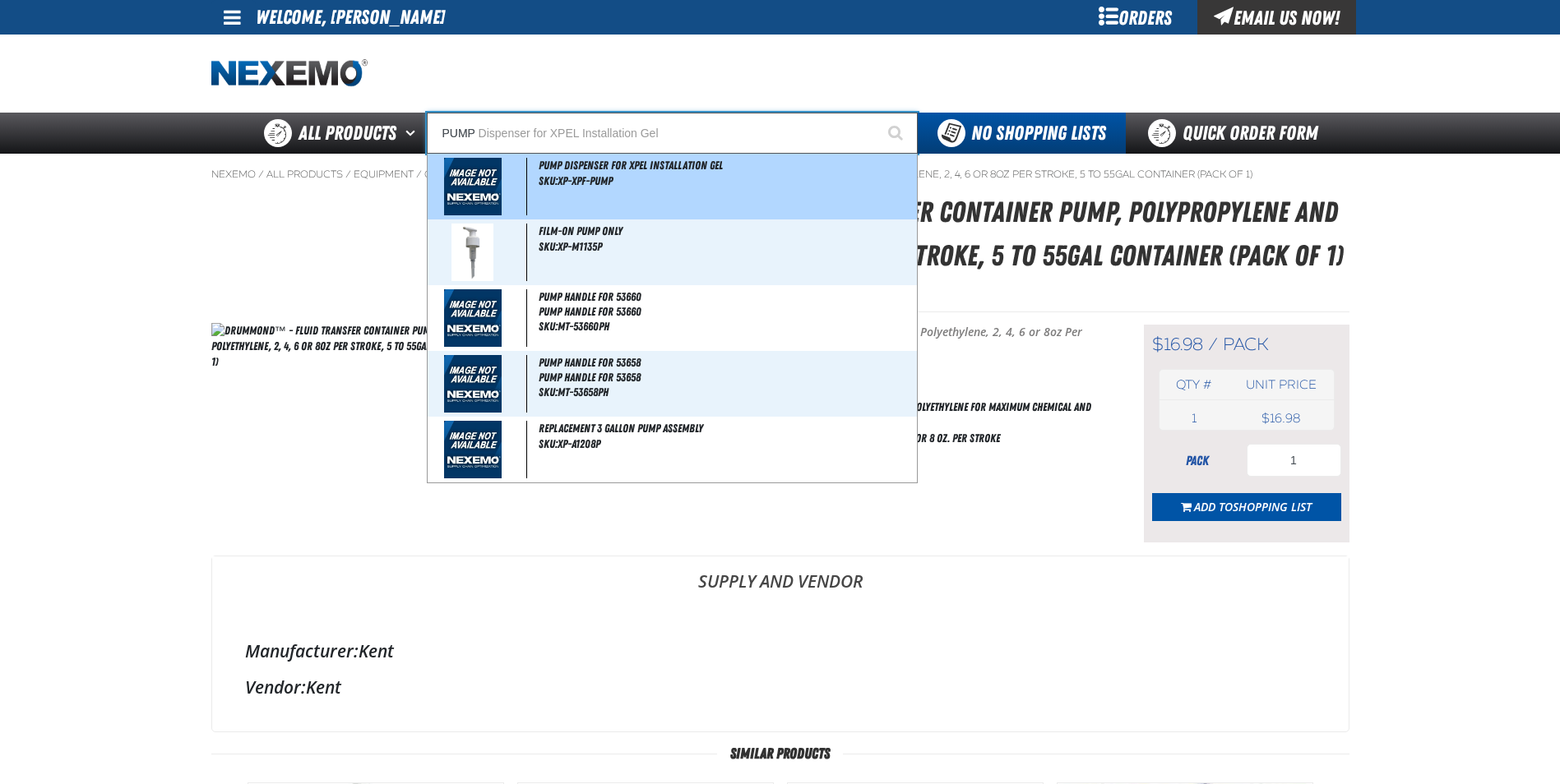
type input "PUMP Dispenser for XPEL Installation Gel"
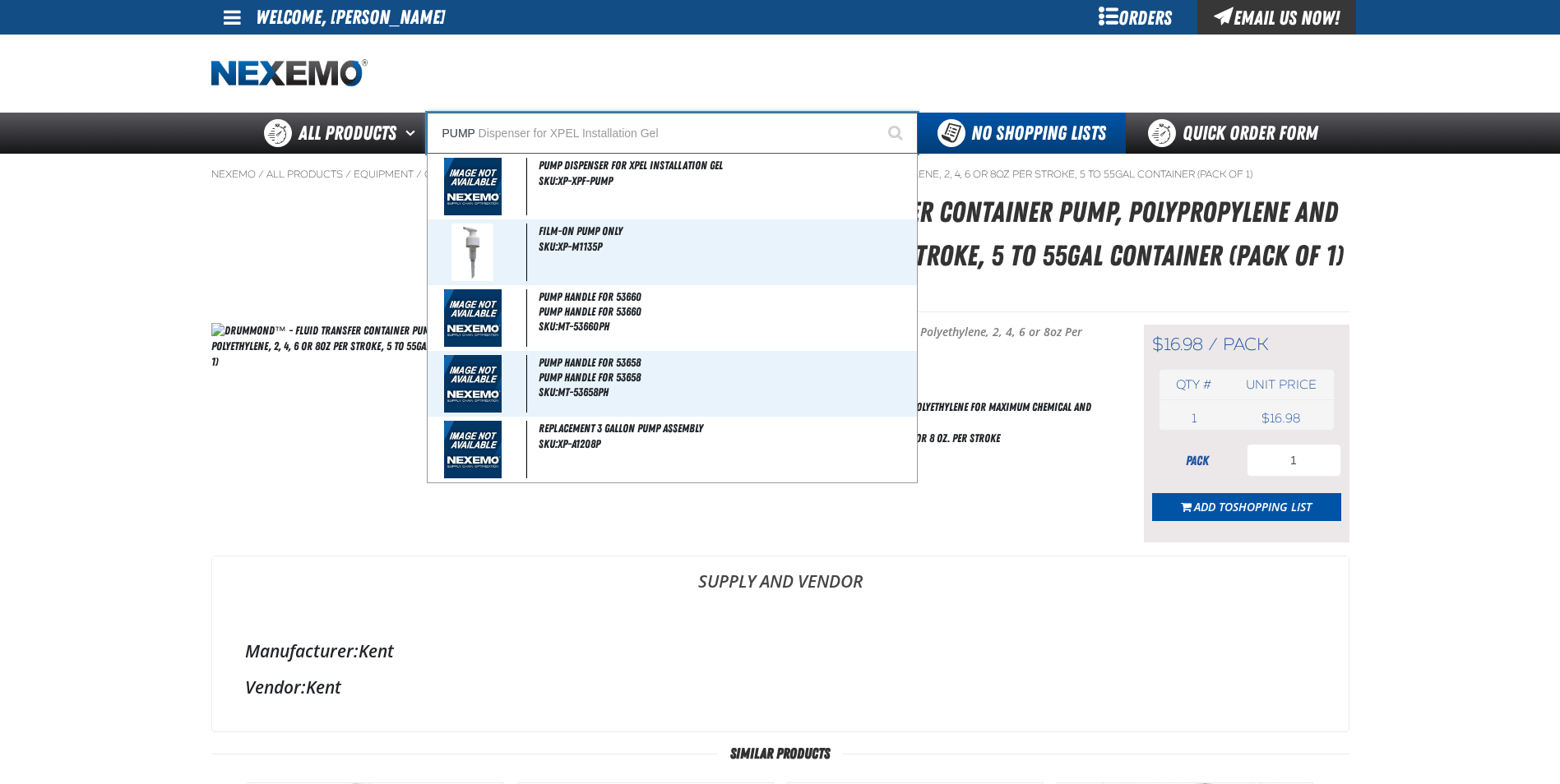
type input "PUMP D"
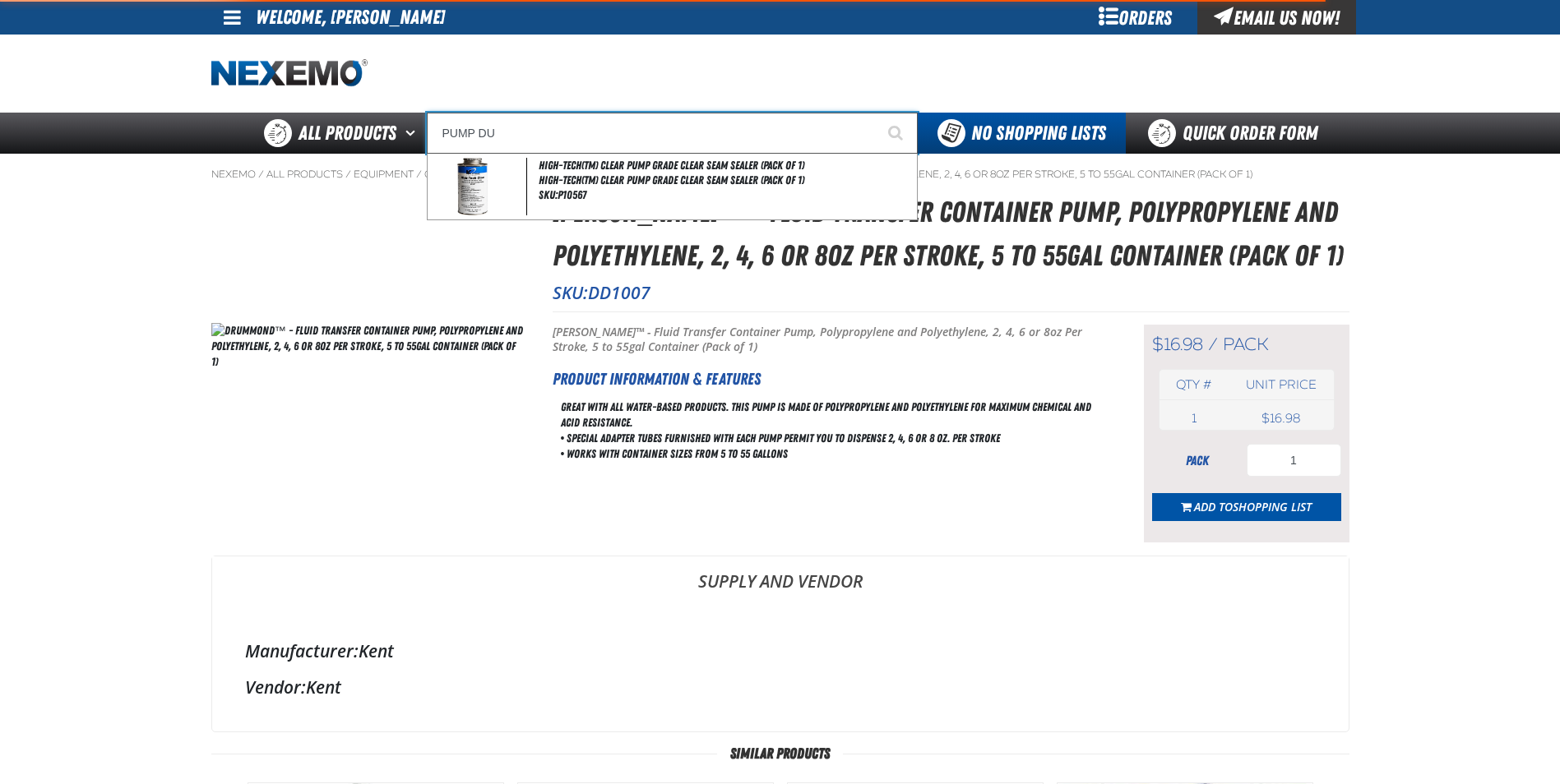
type input "PUMP D"
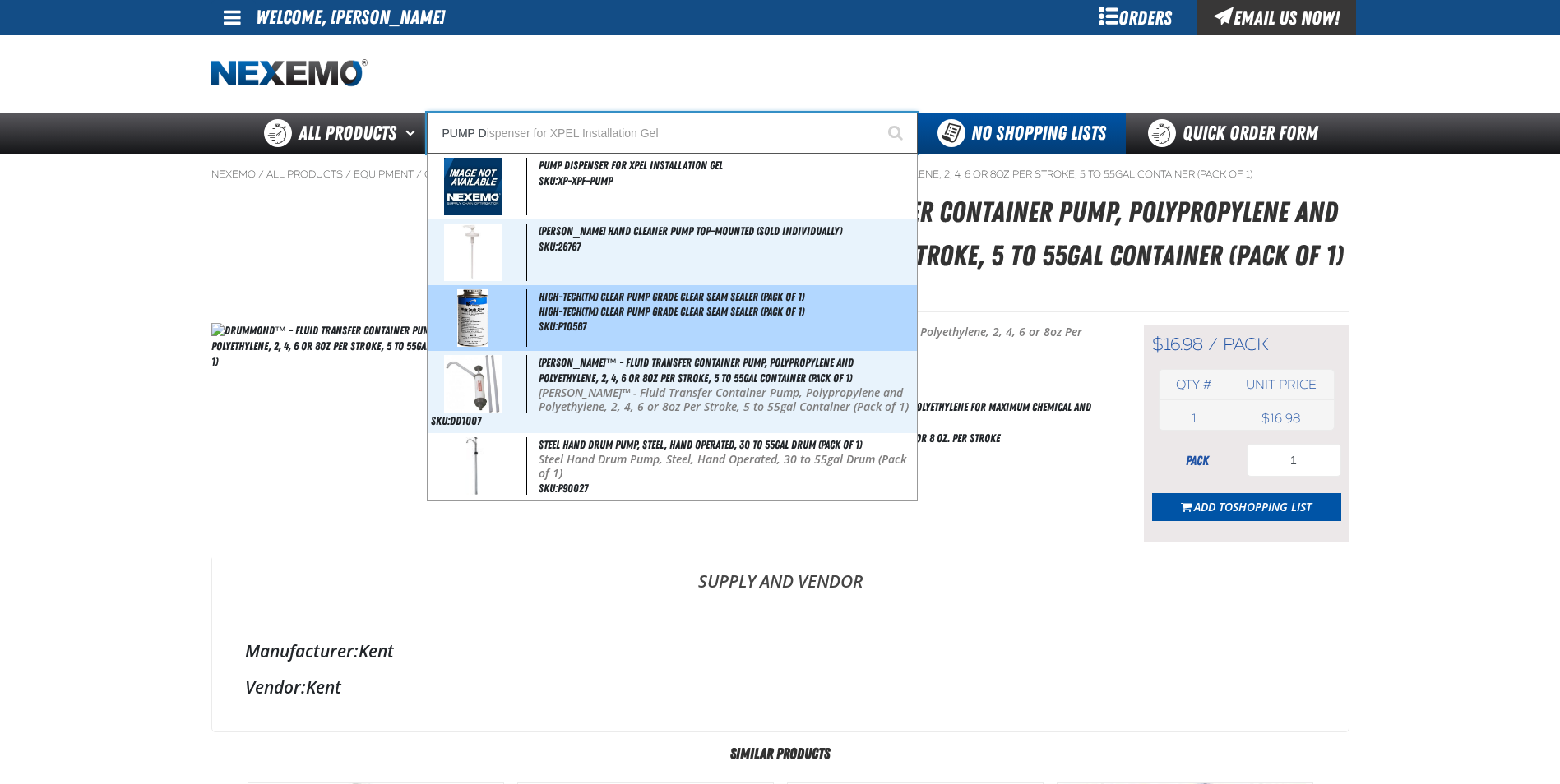
type input "PUMP Dispenser for XPEL Installation Gel"
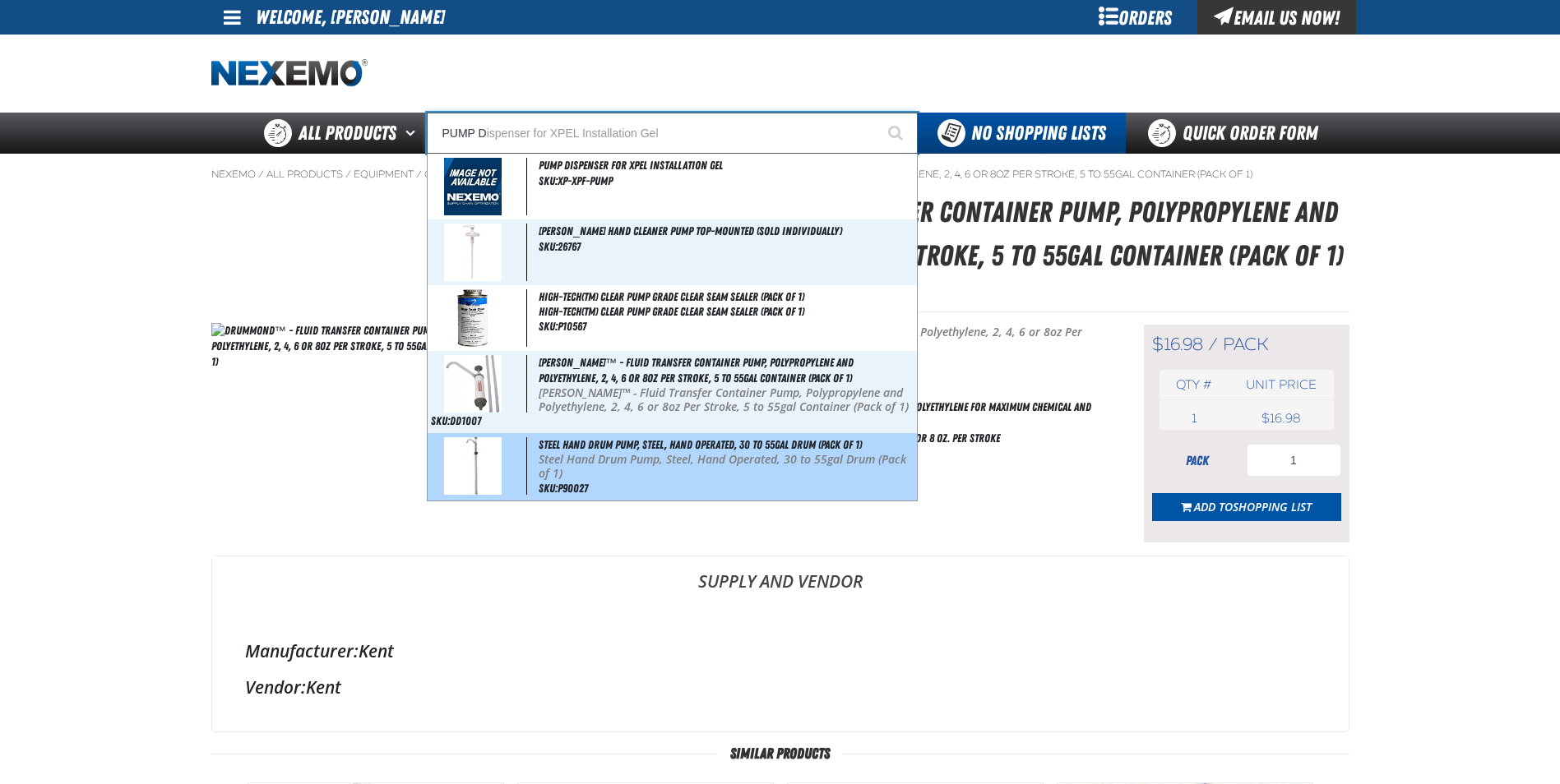
click at [591, 445] on span "Steel Hand Drum Pump, Steel, Hand Operated, 30 to 55gal Drum (Pack of 1)" at bounding box center [700, 445] width 323 height 13
type input "Steel Hand Drum Pump, Steel, Hand Operated, 30 to 55gal Drum (Pack of 1)"
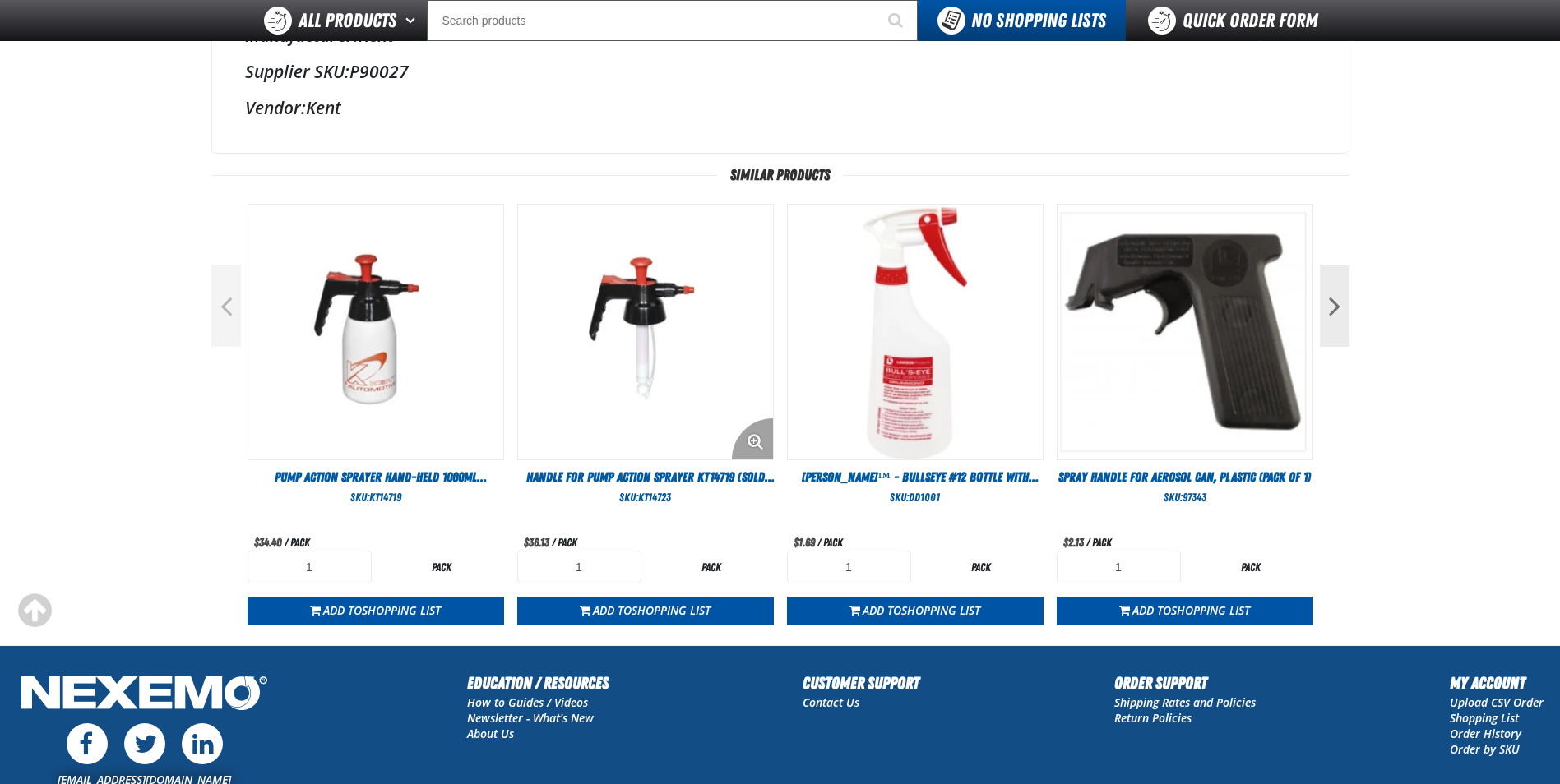
scroll to position [575, 0]
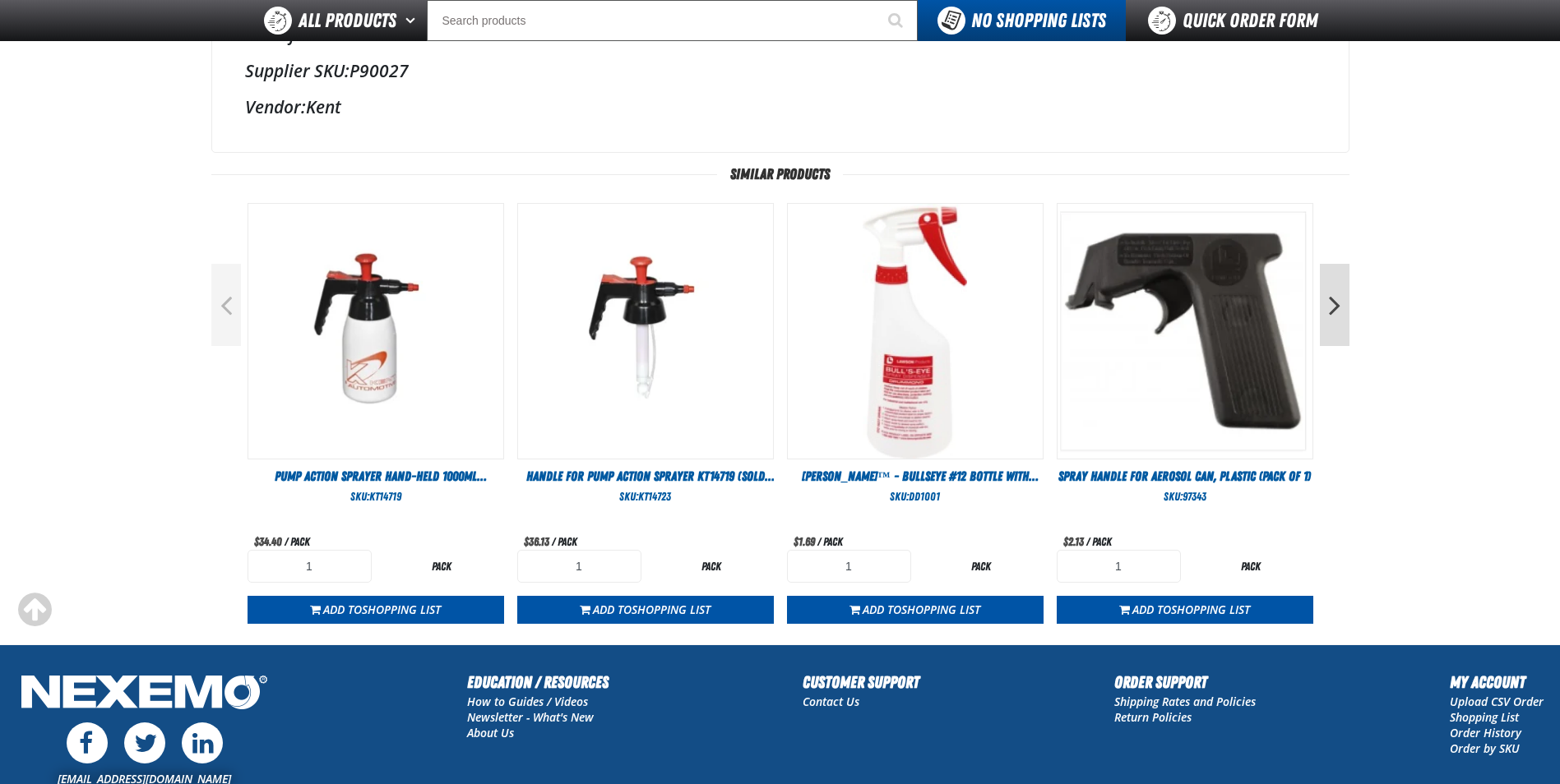
click at [1334, 323] on button "Next" at bounding box center [1334, 305] width 29 height 83
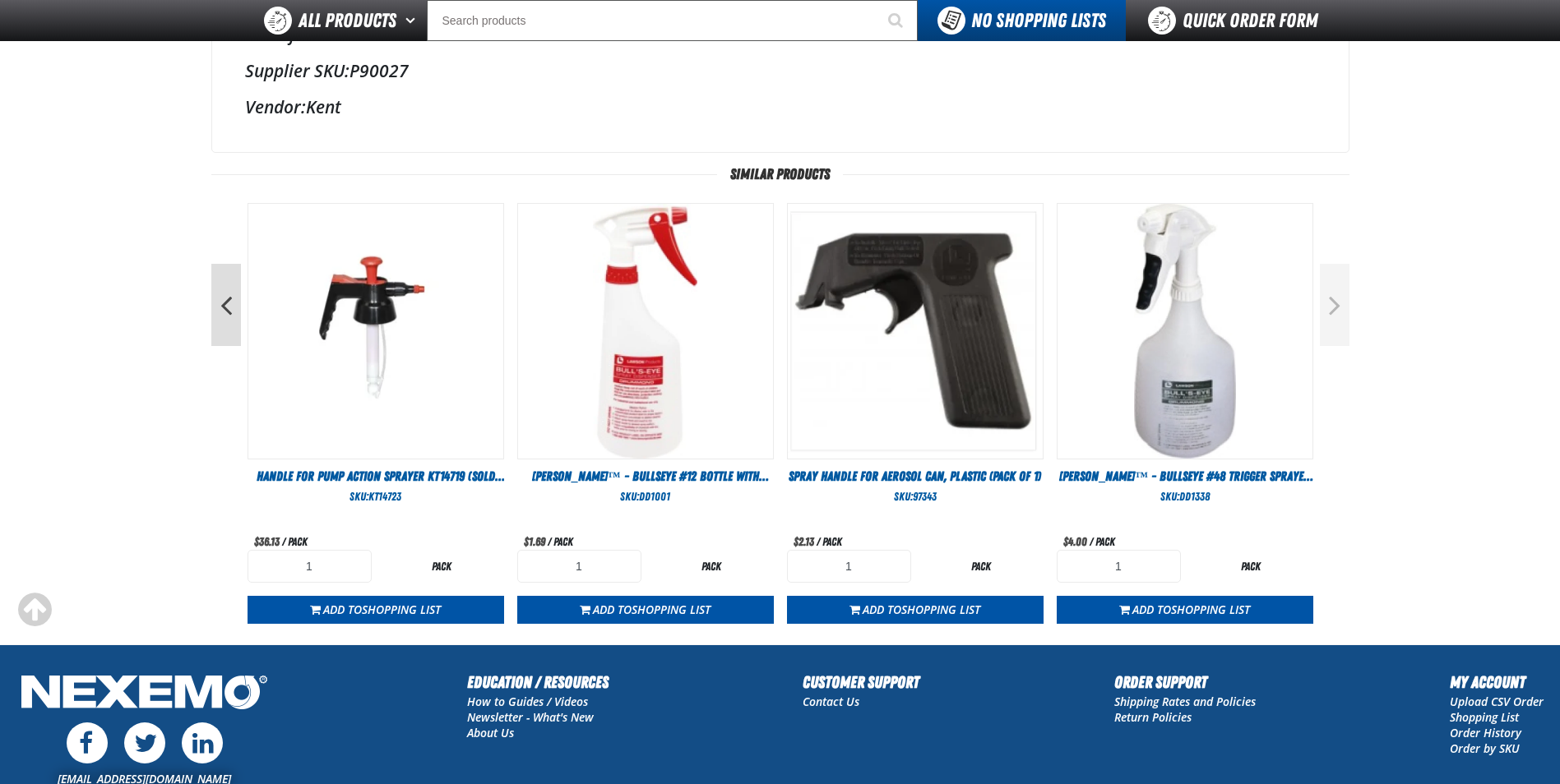
click at [218, 312] on button "Previous" at bounding box center [226, 305] width 29 height 83
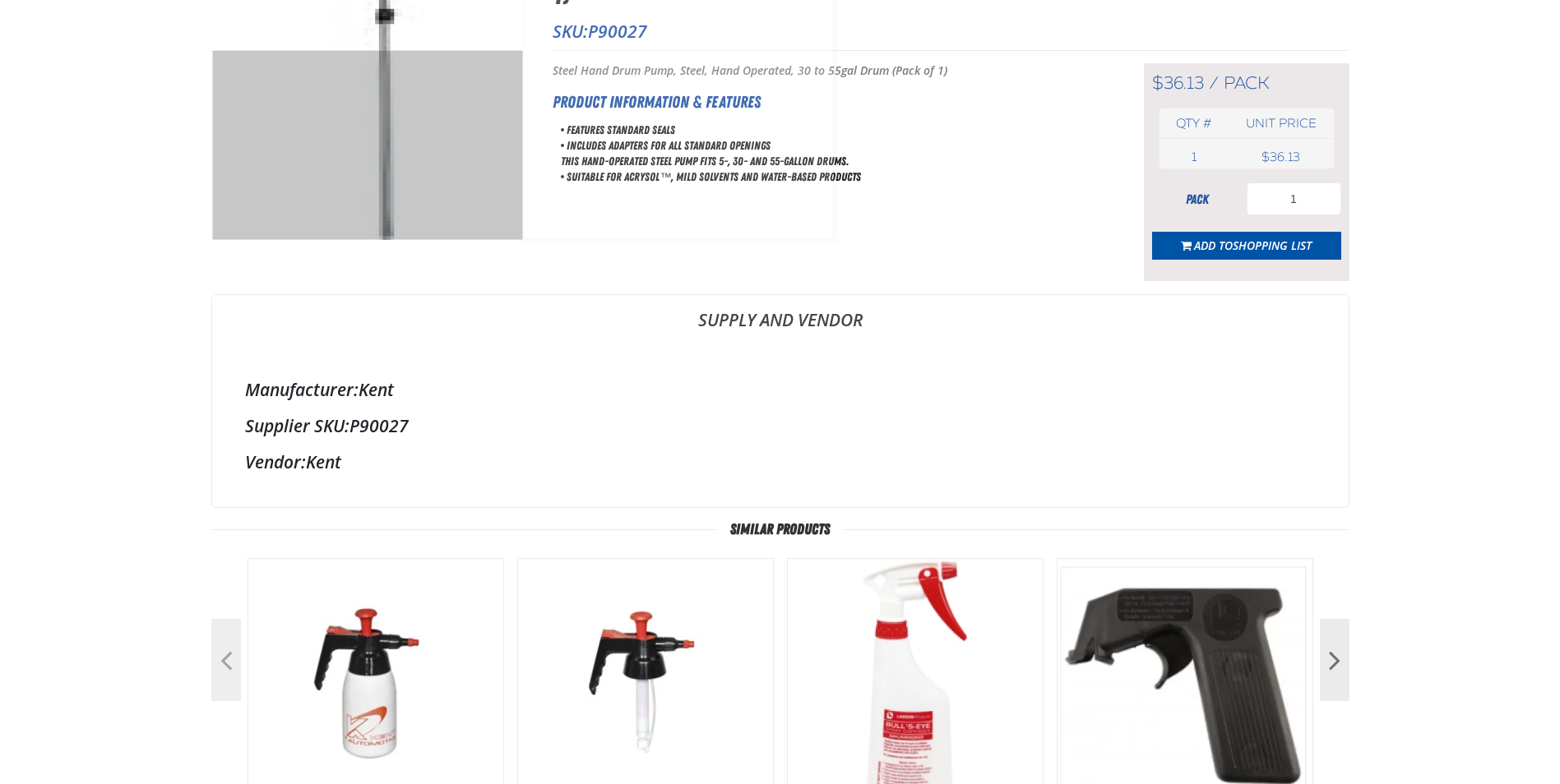
scroll to position [0, 0]
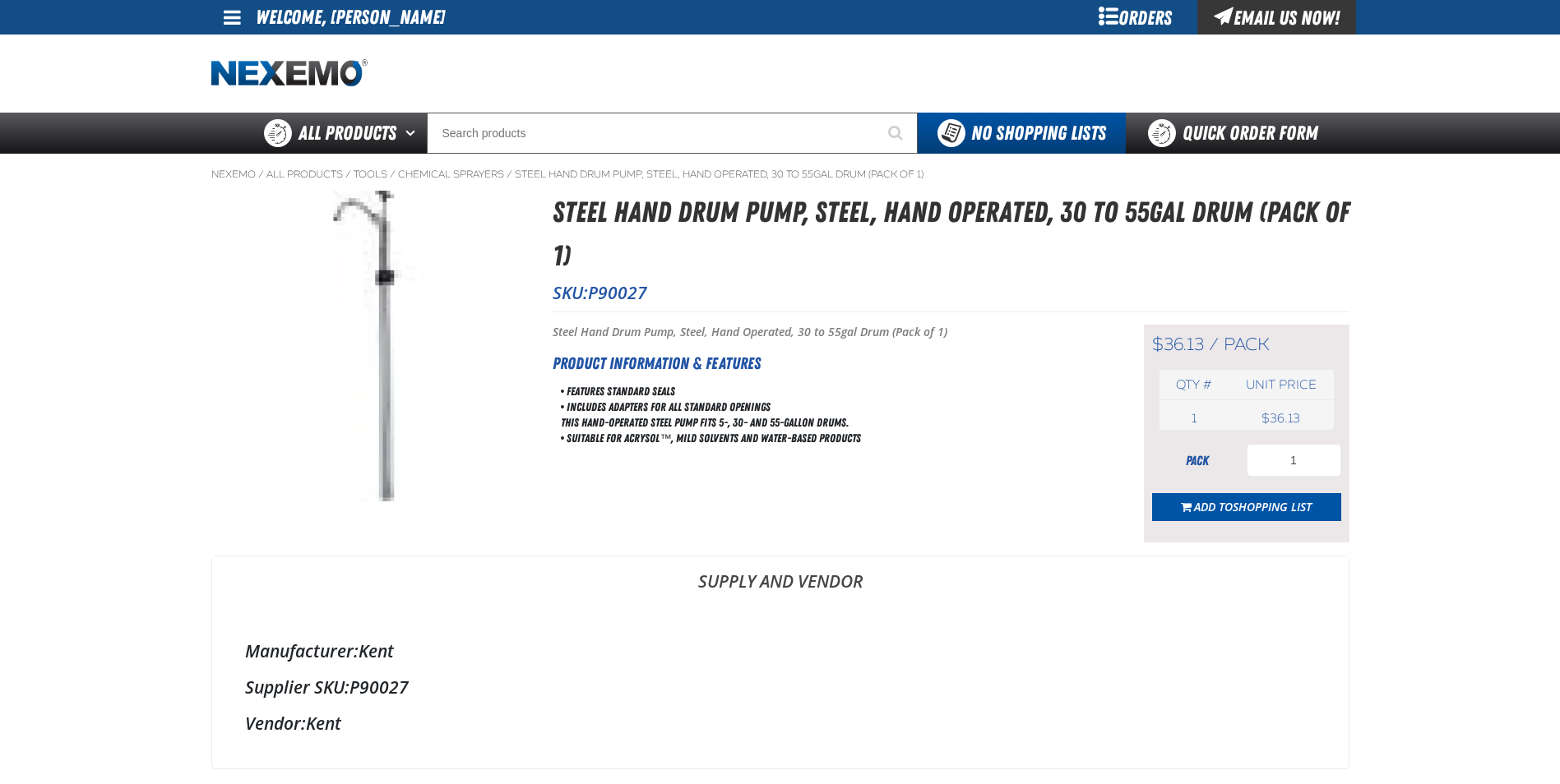
click at [226, 26] on span at bounding box center [233, 17] width 17 height 20
click at [249, 81] on link "Sign Out Sign Out" at bounding box center [246, 80] width 56 height 15
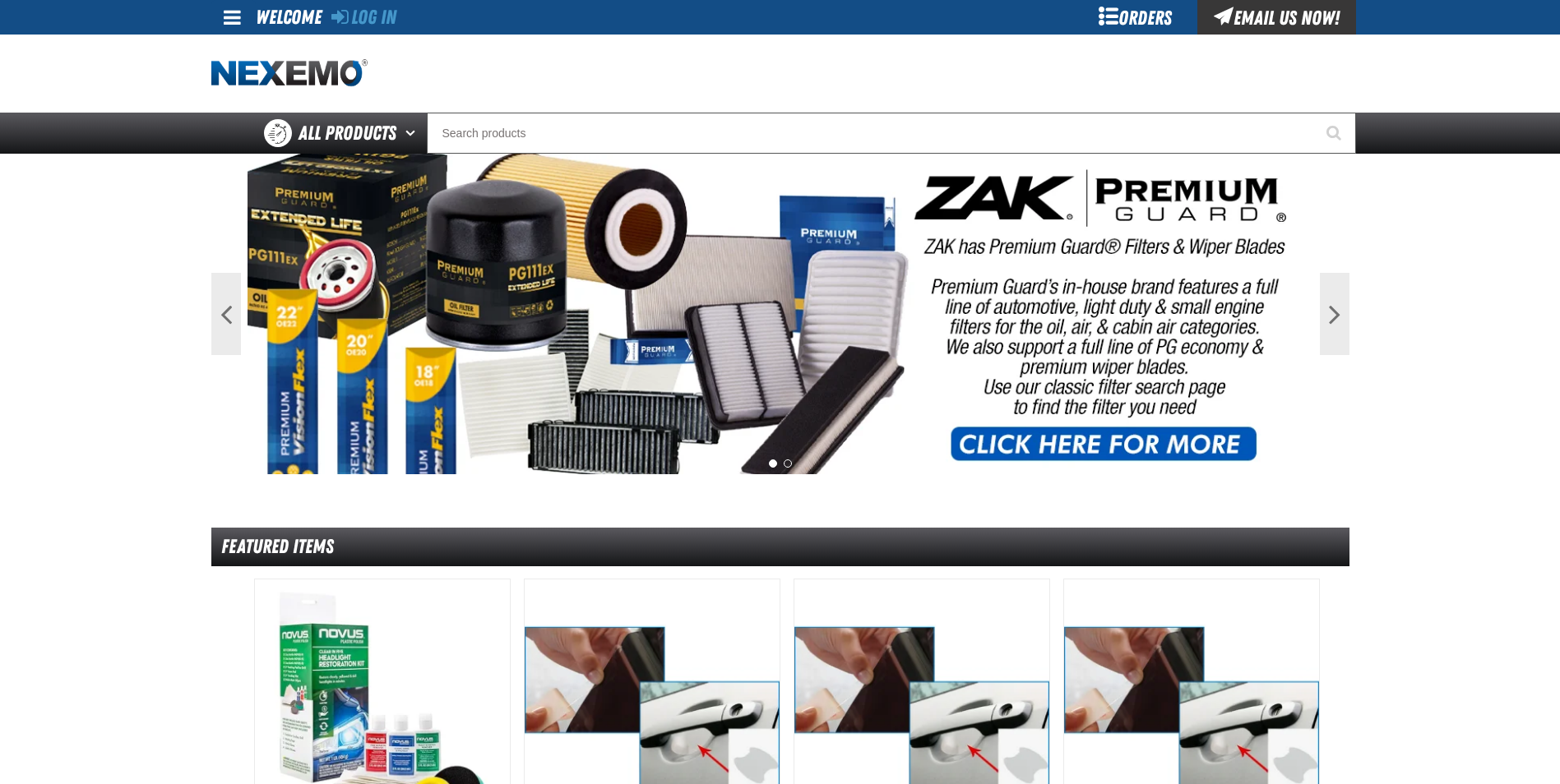
click at [102, 293] on main "Previous Next 1 2 Featured Items" at bounding box center [780, 730] width 1560 height 1153
